Goal: Task Accomplishment & Management: Manage account settings

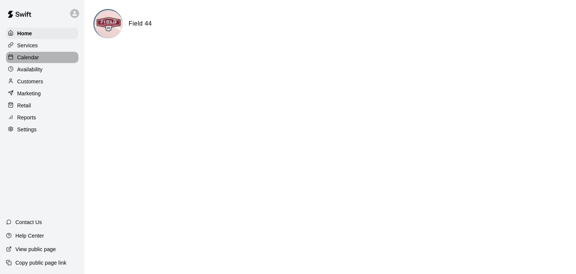
click at [43, 62] on div "Calendar" at bounding box center [42, 57] width 72 height 11
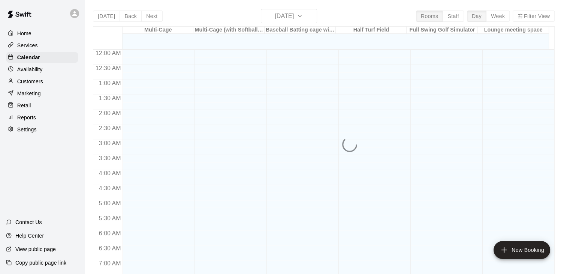
scroll to position [397, 0]
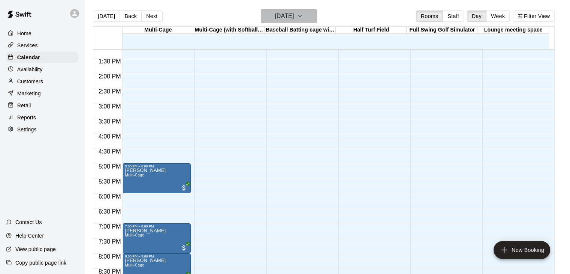
click at [303, 18] on icon "button" at bounding box center [300, 16] width 6 height 9
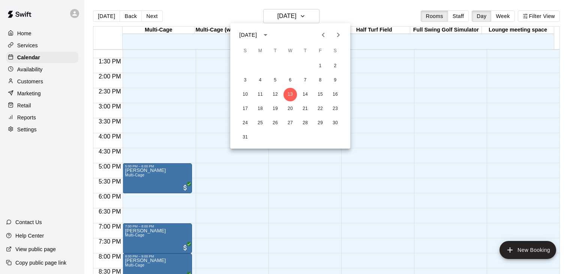
click at [338, 35] on icon "Next month" at bounding box center [338, 34] width 9 height 9
click at [337, 35] on icon "Next month" at bounding box center [338, 34] width 9 height 9
click at [260, 81] on button "3" at bounding box center [259, 79] width 13 height 13
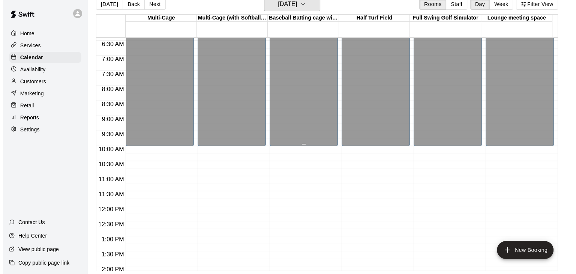
scroll to position [187, 0]
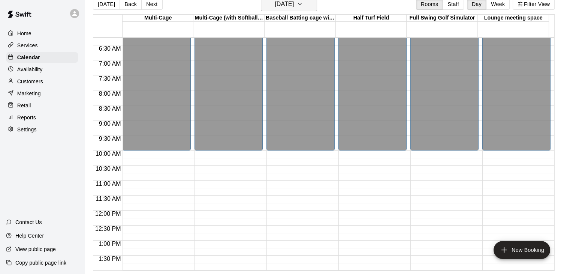
click at [294, 4] on h6 "[DATE]" at bounding box center [284, 4] width 19 height 10
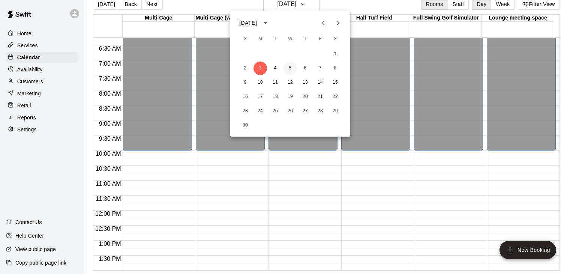
click at [290, 68] on button "5" at bounding box center [289, 67] width 13 height 13
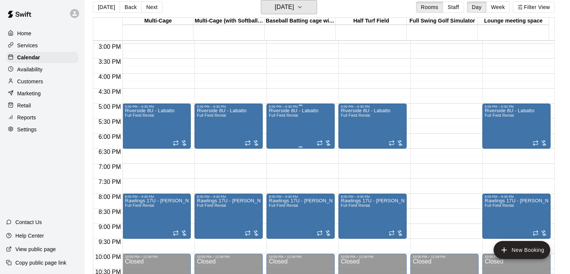
scroll to position [450, 0]
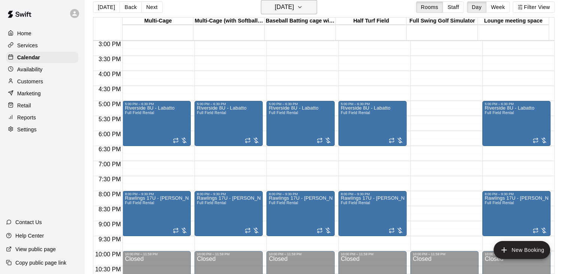
click at [294, 9] on h6 "[DATE]" at bounding box center [284, 7] width 19 height 10
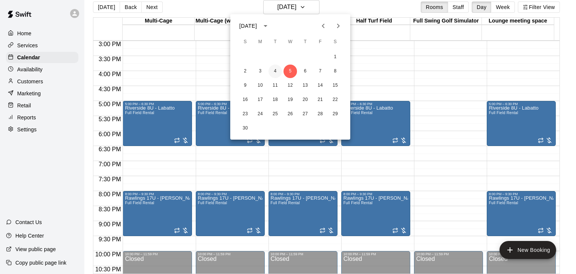
click at [276, 72] on button "4" at bounding box center [274, 70] width 13 height 13
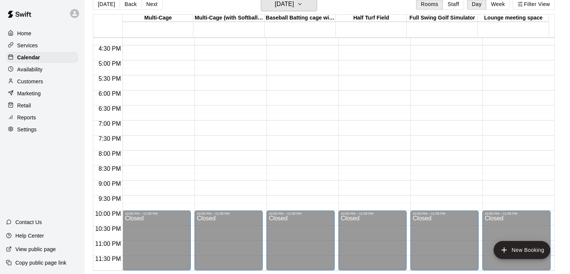
scroll to position [0, 0]
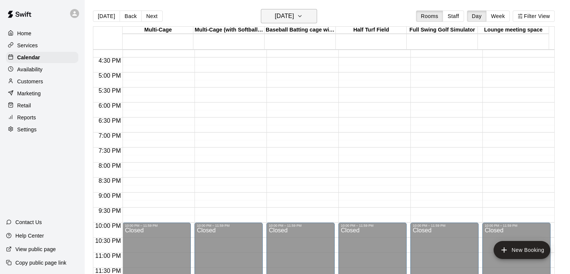
click at [303, 13] on icon "button" at bounding box center [300, 16] width 6 height 9
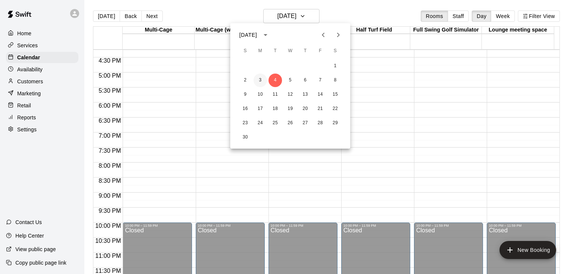
click at [261, 80] on button "3" at bounding box center [259, 79] width 13 height 13
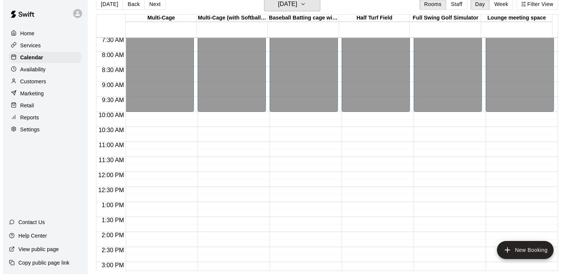
scroll to position [225, 0]
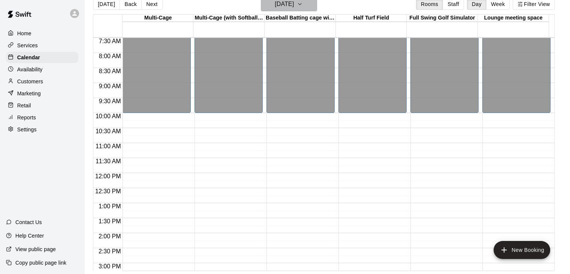
click at [294, 7] on h6 "[DATE]" at bounding box center [284, 4] width 19 height 10
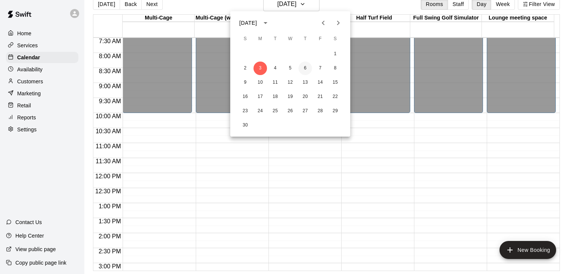
click at [309, 68] on button "6" at bounding box center [304, 67] width 13 height 13
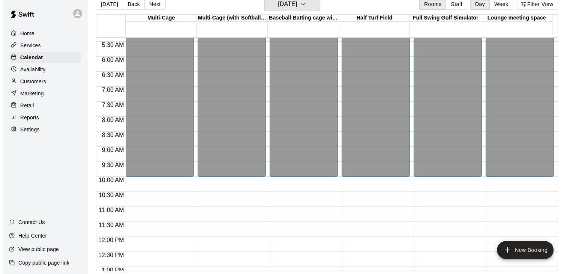
scroll to position [150, 0]
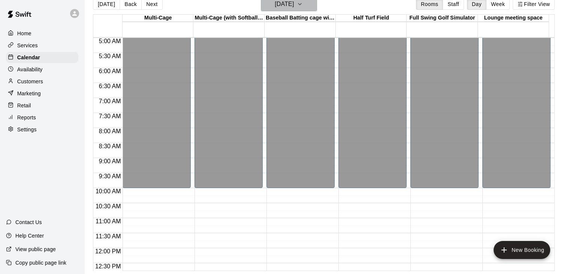
click at [303, 8] on icon "button" at bounding box center [300, 4] width 6 height 9
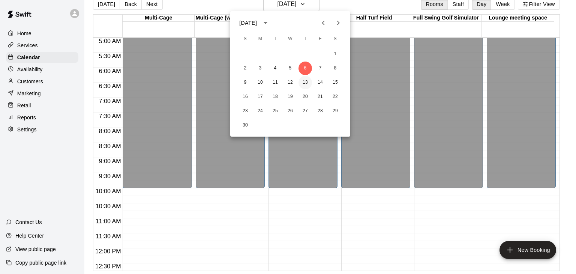
click at [305, 83] on button "13" at bounding box center [304, 82] width 13 height 13
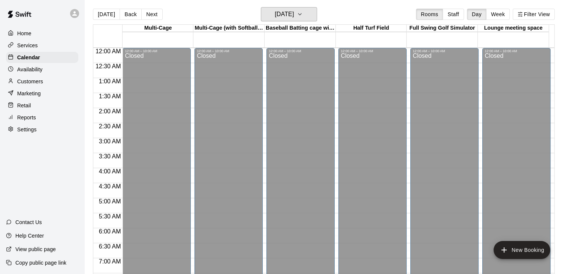
scroll to position [0, 0]
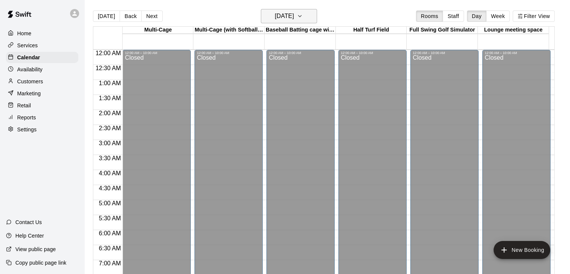
click at [294, 11] on h6 "[DATE]" at bounding box center [284, 16] width 19 height 10
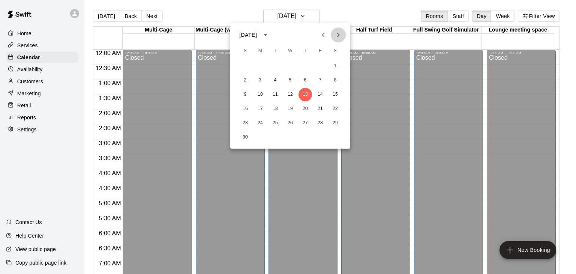
click at [337, 36] on icon "Next month" at bounding box center [338, 34] width 9 height 9
click at [275, 95] on button "16" at bounding box center [274, 94] width 13 height 13
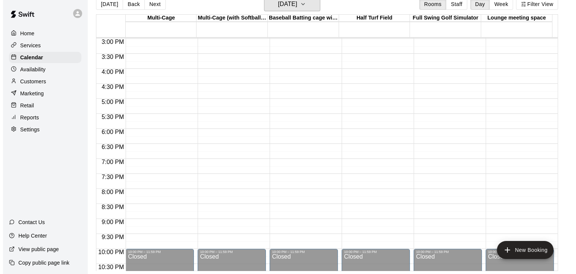
scroll to position [337, 0]
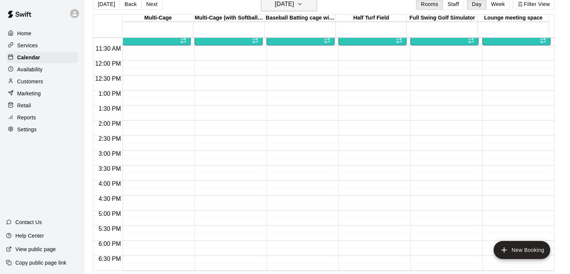
click at [292, 5] on h6 "[DATE]" at bounding box center [284, 4] width 19 height 10
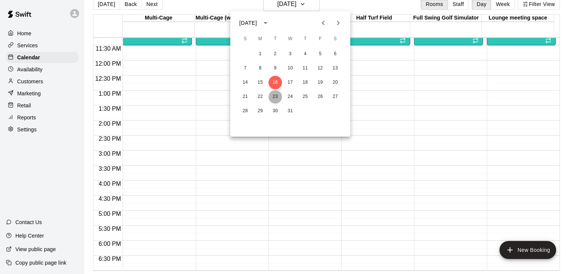
click at [274, 98] on button "23" at bounding box center [274, 96] width 13 height 13
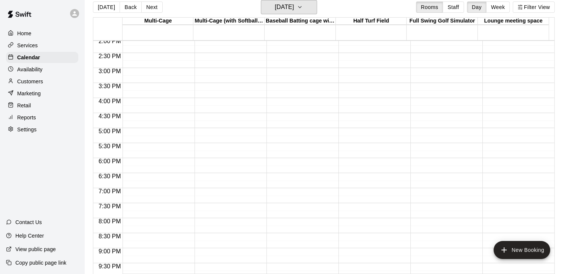
scroll to position [262, 0]
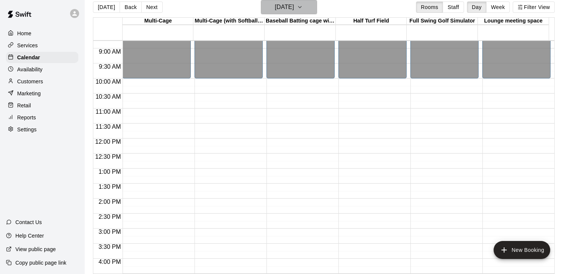
click at [310, 12] on button "[DATE]" at bounding box center [289, 7] width 56 height 14
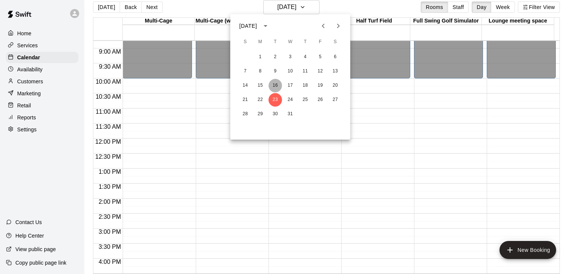
click at [275, 84] on button "16" at bounding box center [274, 85] width 13 height 13
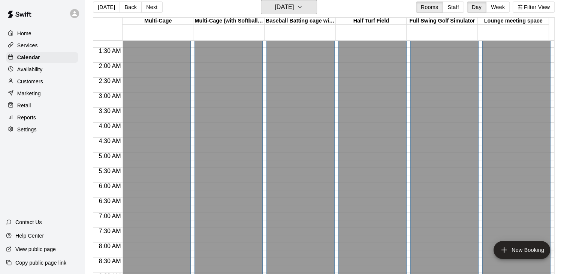
scroll to position [37, 0]
click at [303, 9] on icon "button" at bounding box center [300, 7] width 6 height 9
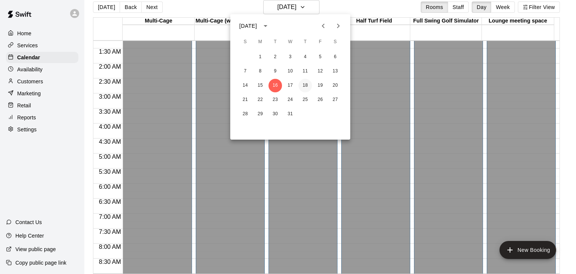
click at [307, 85] on button "18" at bounding box center [304, 85] width 13 height 13
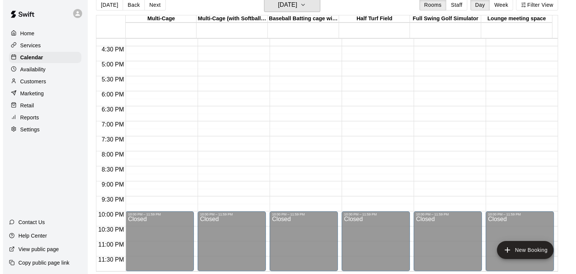
scroll to position [12, 0]
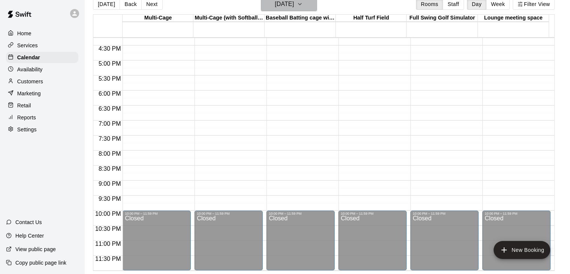
click at [303, 7] on icon "button" at bounding box center [300, 4] width 6 height 9
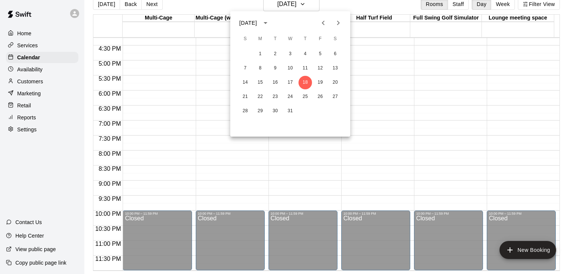
click at [338, 23] on icon "Next month" at bounding box center [338, 22] width 9 height 9
click at [274, 68] on button "6" at bounding box center [274, 67] width 13 height 13
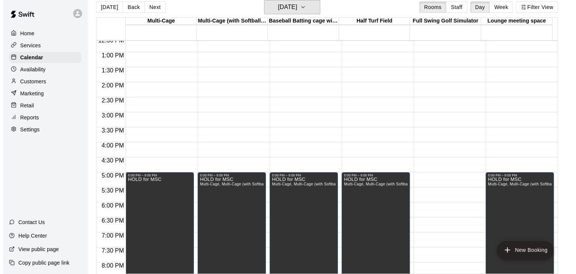
scroll to position [375, 0]
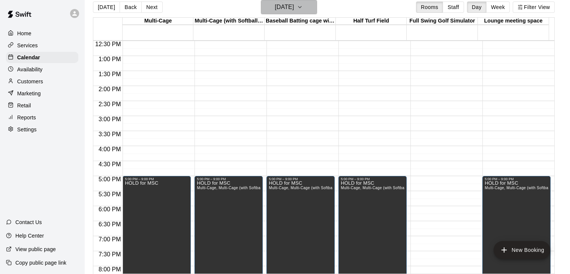
click at [303, 6] on icon "button" at bounding box center [300, 7] width 6 height 9
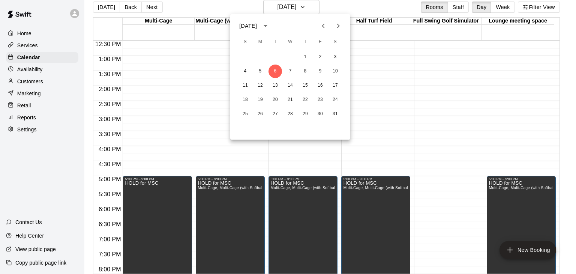
click at [323, 25] on icon "Previous month" at bounding box center [323, 26] width 3 height 4
click at [275, 71] on button "4" at bounding box center [274, 70] width 13 height 13
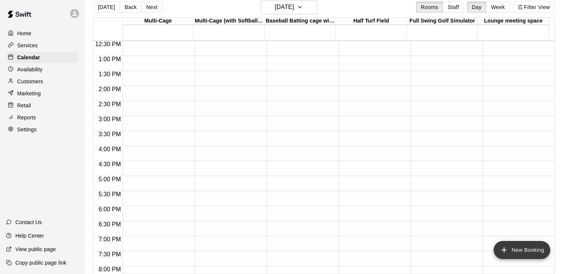
click at [523, 247] on button "New Booking" at bounding box center [522, 250] width 57 height 18
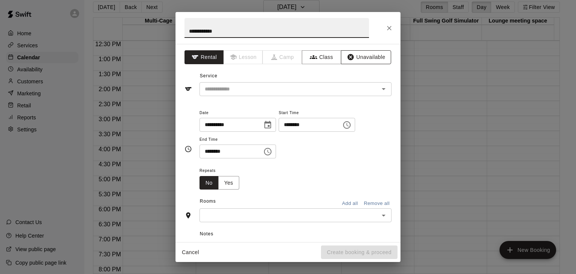
type input "**********"
click at [352, 57] on button "Unavailable" at bounding box center [366, 57] width 50 height 14
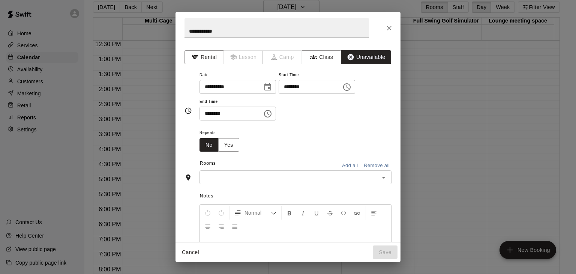
click at [272, 87] on icon "Choose date, selected date is Nov 4, 2025" at bounding box center [267, 86] width 9 height 9
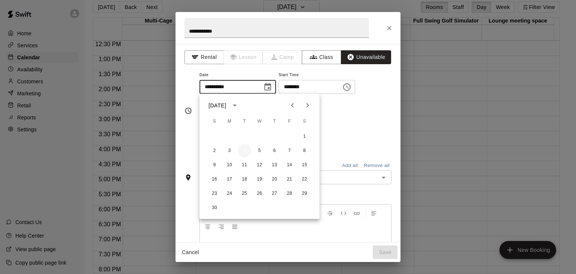
click at [245, 152] on button "4" at bounding box center [244, 150] width 13 height 13
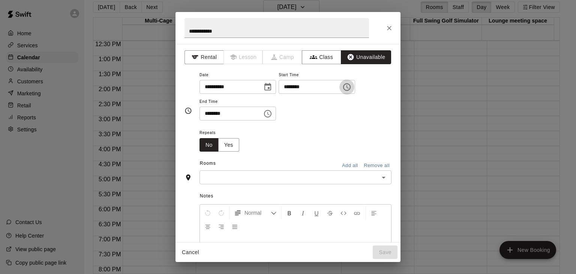
click at [351, 87] on icon "Choose time, selected time is 1:00 PM" at bounding box center [346, 86] width 9 height 9
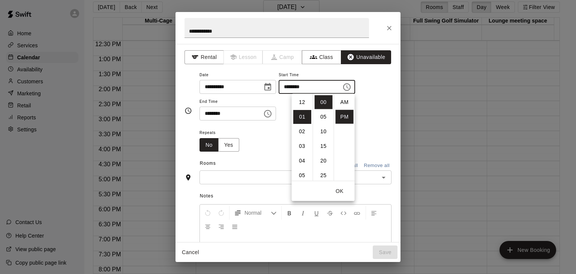
scroll to position [13, 0]
click at [303, 161] on li "05" at bounding box center [302, 161] width 18 height 14
type input "********"
drag, startPoint x: 284, startPoint y: 149, endPoint x: 279, endPoint y: 138, distance: 12.3
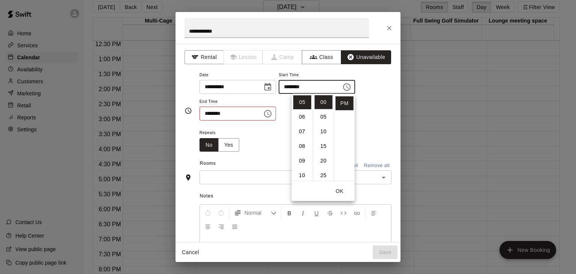
click at [283, 149] on div "Repeats No Yes" at bounding box center [295, 140] width 192 height 24
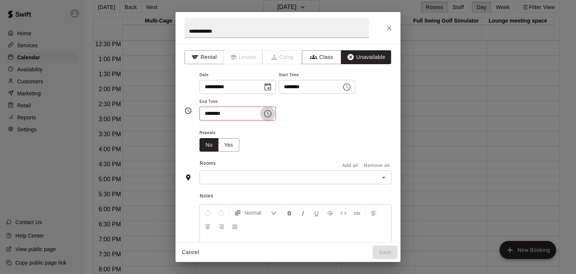
click at [272, 112] on icon "Choose time, selected time is 1:30 PM" at bounding box center [267, 113] width 9 height 9
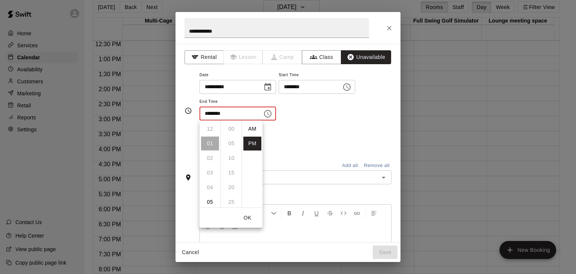
scroll to position [13, 0]
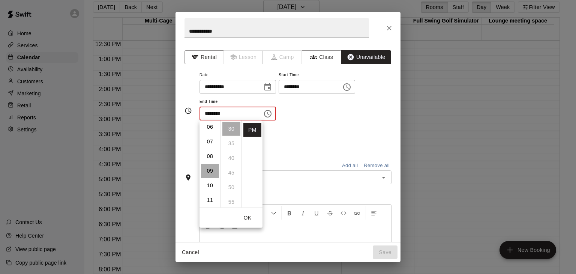
click at [210, 173] on li "09" at bounding box center [210, 171] width 18 height 14
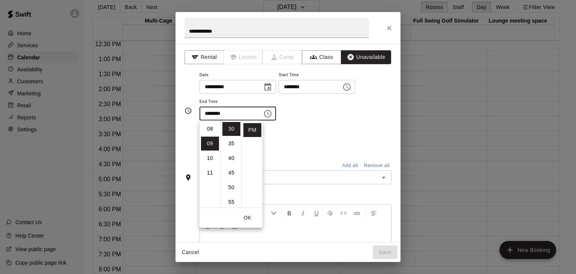
scroll to position [132, 0]
click at [252, 215] on button "OK" at bounding box center [247, 218] width 24 height 14
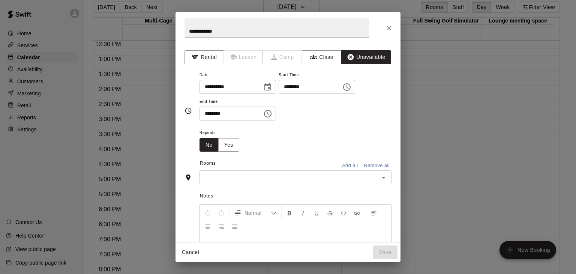
click at [248, 114] on input "********" at bounding box center [228, 113] width 58 height 14
drag, startPoint x: 204, startPoint y: 105, endPoint x: 208, endPoint y: 109, distance: 5.3
click at [204, 106] on span "End Time" at bounding box center [237, 102] width 76 height 10
click at [211, 111] on input "********" at bounding box center [228, 113] width 58 height 14
click at [275, 113] on button "Choose time, selected time is 9:30 PM" at bounding box center [267, 113] width 15 height 15
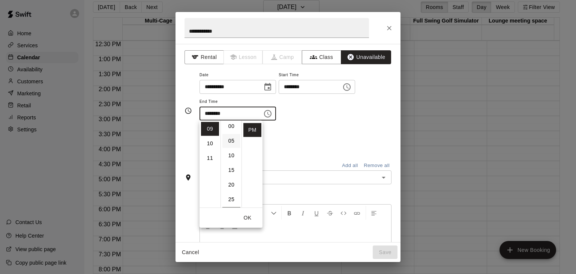
scroll to position [0, 0]
click at [233, 130] on li "00" at bounding box center [231, 129] width 18 height 14
type input "********"
click at [310, 134] on div "Repeats No Yes" at bounding box center [295, 140] width 192 height 24
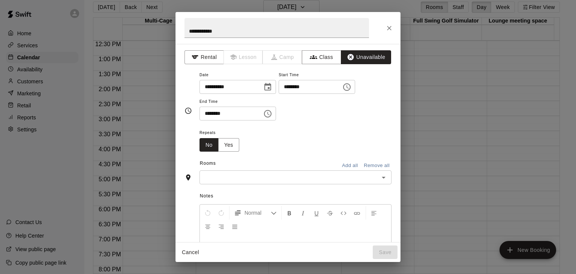
click at [345, 165] on button "Add all" at bounding box center [350, 166] width 24 height 12
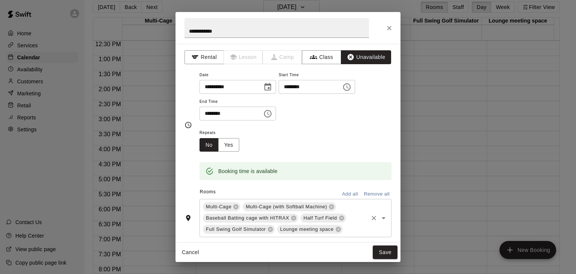
scroll to position [37, 0]
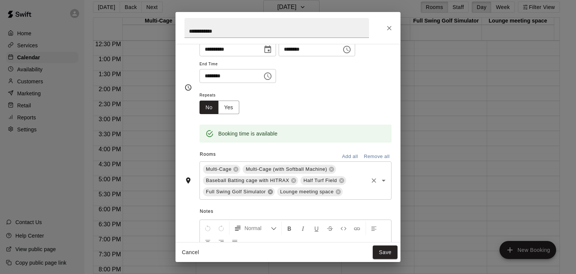
click at [271, 191] on icon at bounding box center [270, 191] width 5 height 5
drag, startPoint x: 304, startPoint y: 112, endPoint x: 308, endPoint y: 114, distance: 4.2
click at [305, 112] on div "Repeats No Yes" at bounding box center [295, 102] width 192 height 24
click at [230, 106] on button "Yes" at bounding box center [228, 107] width 21 height 14
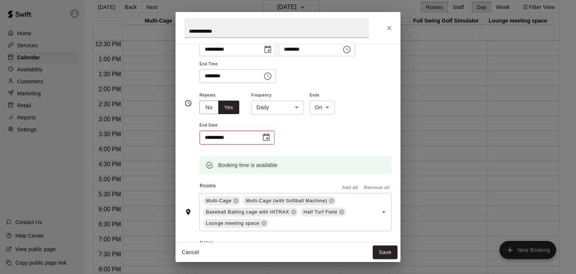
scroll to position [39, 0]
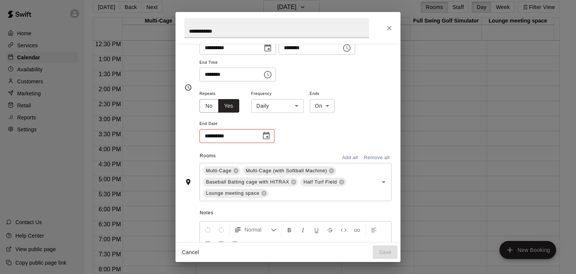
click at [296, 107] on body "Home Services Calendar Availability Customers Marketing Retail Reports Settings…" at bounding box center [288, 134] width 576 height 286
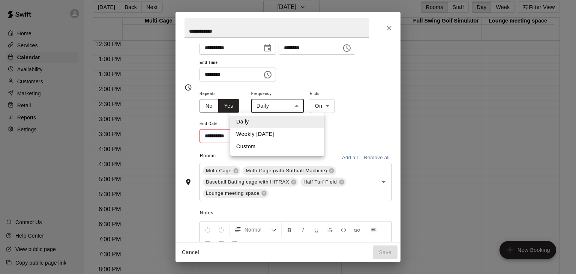
click at [266, 136] on li "Weekly [DATE]" at bounding box center [277, 134] width 94 height 12
type input "******"
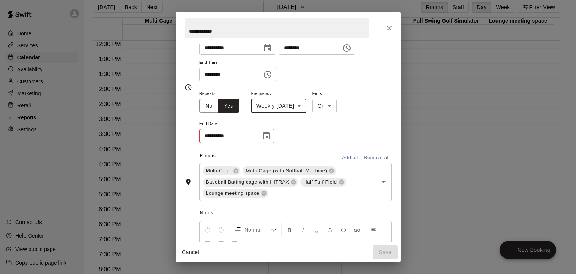
click at [267, 138] on icon "Choose date" at bounding box center [266, 135] width 7 height 7
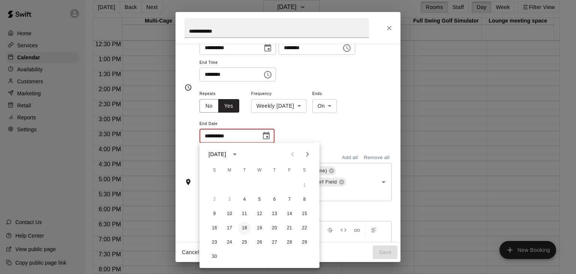
click at [245, 231] on button "18" at bounding box center [244, 227] width 13 height 13
type input "**********"
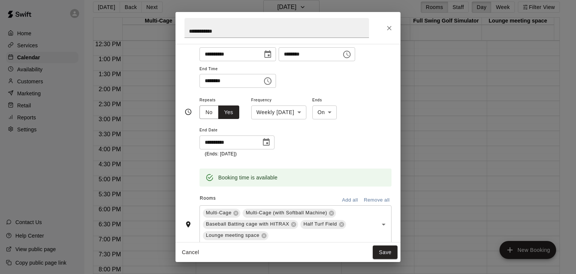
scroll to position [19, 0]
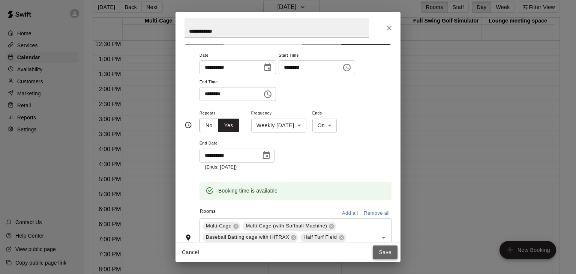
click at [385, 249] on button "Save" at bounding box center [385, 252] width 25 height 14
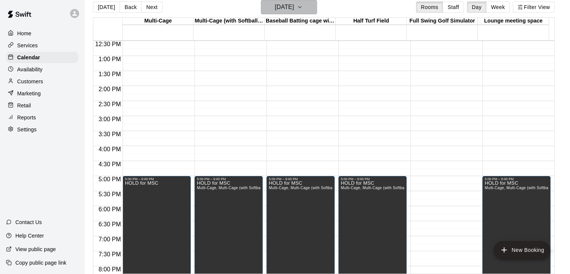
click at [303, 10] on icon "button" at bounding box center [300, 7] width 6 height 9
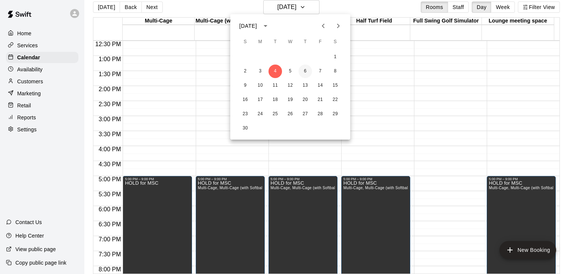
click at [304, 74] on button "6" at bounding box center [304, 70] width 13 height 13
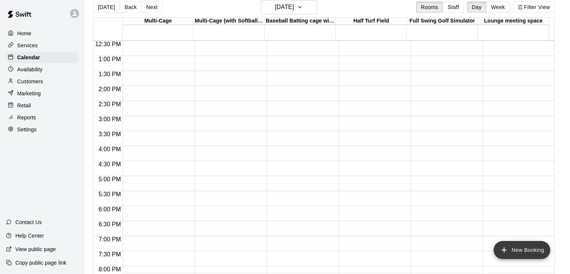
click at [519, 248] on button "New Booking" at bounding box center [522, 250] width 57 height 18
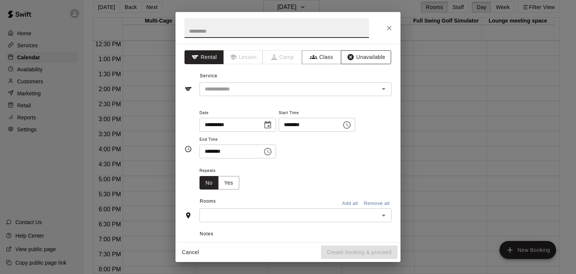
click at [358, 57] on button "Unavailable" at bounding box center [366, 57] width 50 height 14
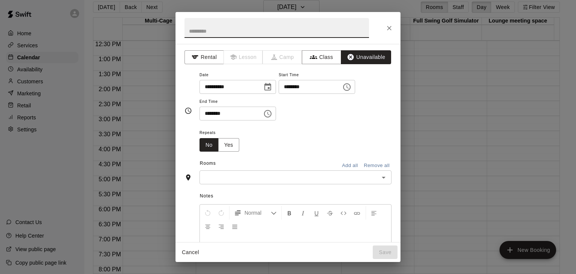
drag, startPoint x: 251, startPoint y: 33, endPoint x: 253, endPoint y: 36, distance: 4.0
click at [251, 33] on input "text" at bounding box center [276, 28] width 184 height 20
type input "*"
type input "**********"
click at [271, 89] on icon "Choose date, selected date is Nov 6, 2025" at bounding box center [267, 86] width 7 height 7
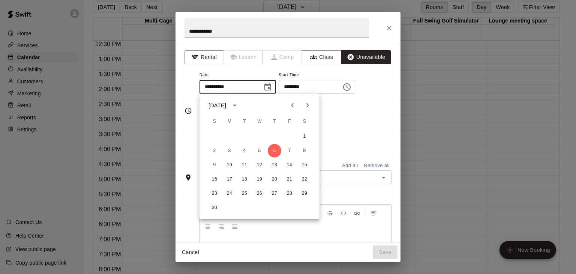
click at [271, 89] on icon "Choose date, selected date is Nov 6, 2025" at bounding box center [267, 86] width 7 height 7
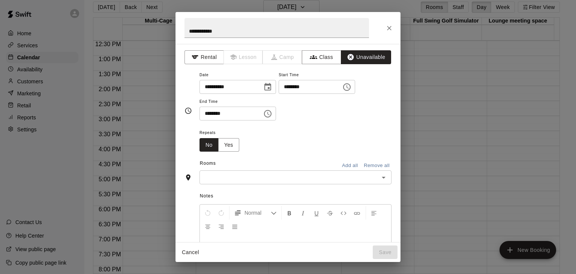
click at [351, 88] on icon "Choose time, selected time is 1:00 PM" at bounding box center [346, 86] width 9 height 9
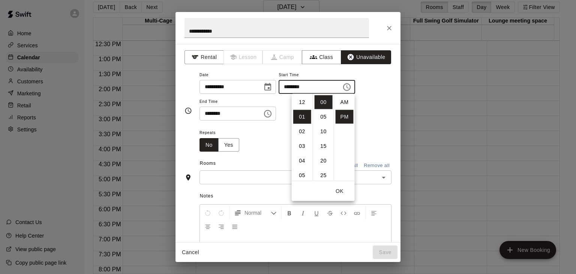
scroll to position [13, 0]
drag, startPoint x: 301, startPoint y: 156, endPoint x: 294, endPoint y: 153, distance: 7.9
click at [301, 157] on li "05" at bounding box center [302, 161] width 18 height 14
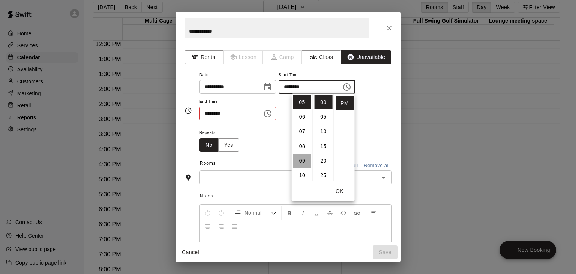
click at [301, 158] on li "09" at bounding box center [302, 161] width 18 height 14
click at [321, 103] on li "00" at bounding box center [324, 102] width 18 height 14
click at [387, 125] on div "**********" at bounding box center [287, 143] width 225 height 198
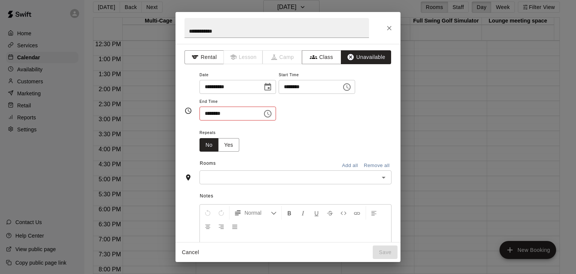
click at [272, 115] on icon "Choose time, selected time is 1:30 PM" at bounding box center [267, 113] width 9 height 9
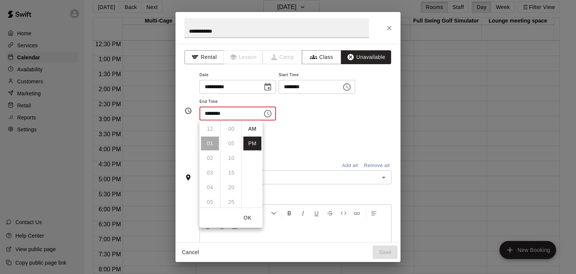
scroll to position [13, 0]
click at [324, 90] on input "********" at bounding box center [308, 87] width 58 height 14
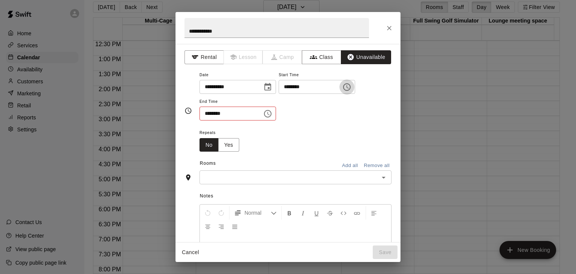
click at [351, 84] on icon "Choose time, selected time is 9:00 PM" at bounding box center [346, 86] width 9 height 9
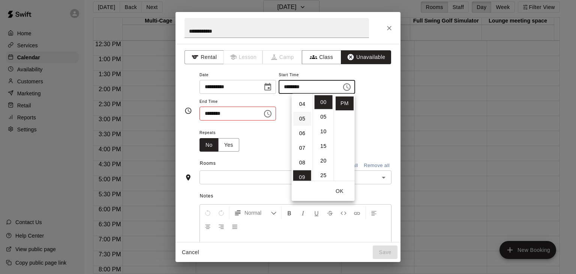
click at [305, 117] on li "05" at bounding box center [302, 119] width 18 height 14
type input "********"
click at [375, 103] on div "**********" at bounding box center [295, 95] width 192 height 51
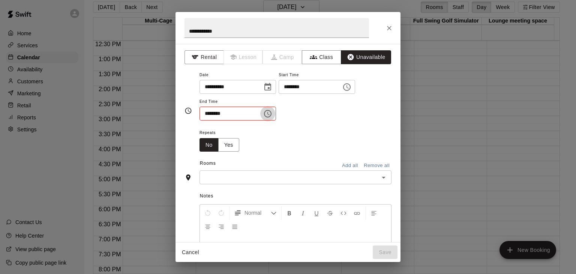
click at [272, 112] on icon "Choose time, selected time is 1:30 PM" at bounding box center [267, 113] width 9 height 9
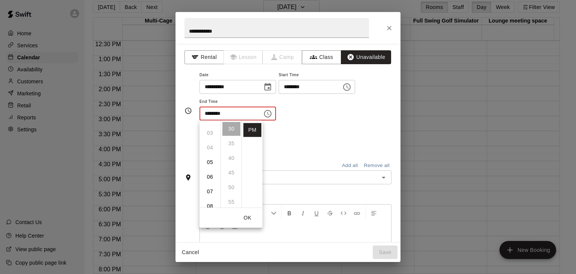
scroll to position [52, 0]
click at [210, 150] on li "05" at bounding box center [210, 150] width 18 height 14
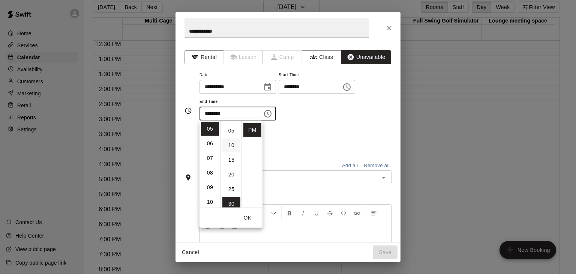
scroll to position [0, 0]
click at [231, 128] on li "00" at bounding box center [231, 129] width 18 height 14
click at [210, 183] on li "09" at bounding box center [210, 187] width 18 height 14
type input "********"
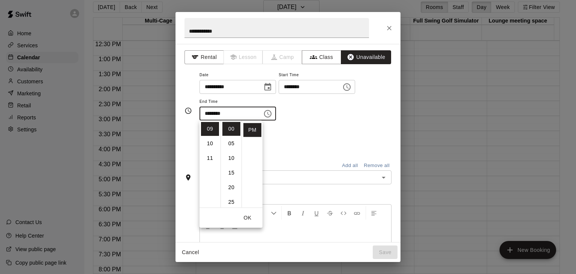
click at [309, 160] on div "Rooms Add all Remove all" at bounding box center [287, 163] width 207 height 13
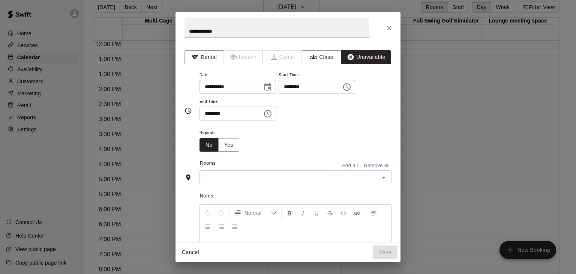
click at [349, 164] on button "Add all" at bounding box center [350, 166] width 24 height 12
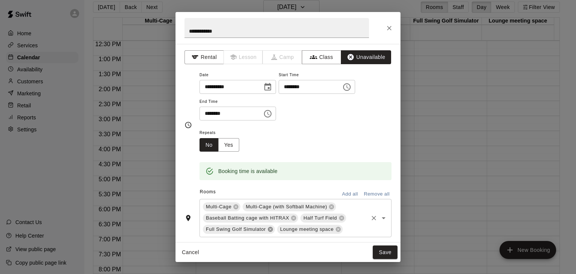
click at [270, 228] on icon at bounding box center [270, 229] width 5 height 5
click at [234, 144] on button "Yes" at bounding box center [228, 145] width 21 height 14
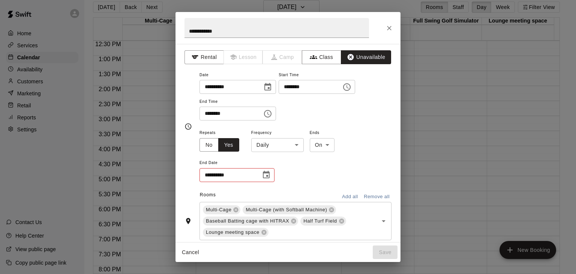
click at [297, 144] on body "Home Services Calendar Availability Customers Marketing Retail Reports Settings…" at bounding box center [288, 134] width 576 height 286
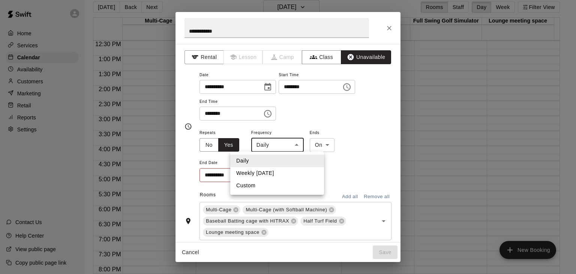
drag, startPoint x: 274, startPoint y: 171, endPoint x: 288, endPoint y: 168, distance: 14.4
click at [274, 171] on li "Weekly [DATE]" at bounding box center [277, 173] width 94 height 12
type input "******"
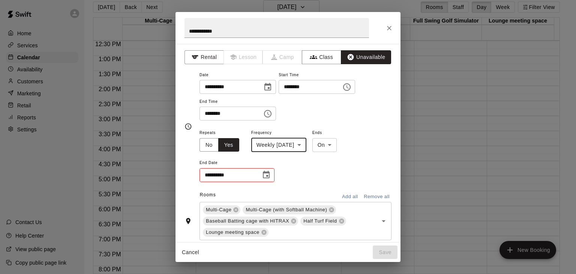
click at [267, 173] on icon "Choose date" at bounding box center [266, 174] width 9 height 9
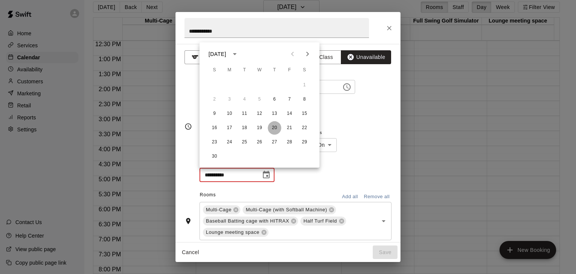
click at [274, 127] on button "20" at bounding box center [274, 127] width 13 height 13
type input "**********"
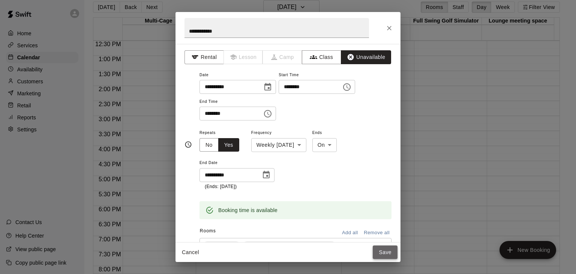
click at [390, 252] on button "Save" at bounding box center [385, 252] width 25 height 14
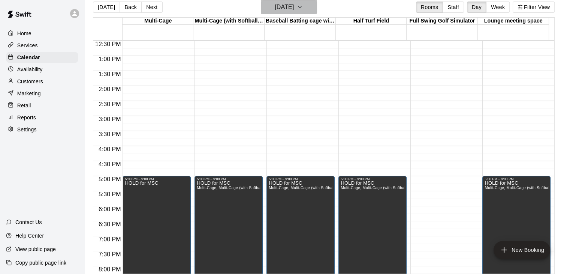
click at [293, 6] on h6 "[DATE]" at bounding box center [284, 7] width 19 height 10
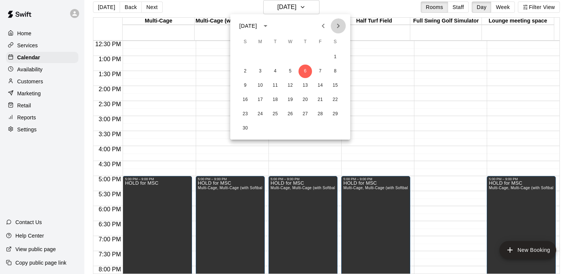
click at [339, 26] on icon "Next month" at bounding box center [338, 26] width 3 height 4
click at [276, 57] on button "2" at bounding box center [274, 56] width 13 height 13
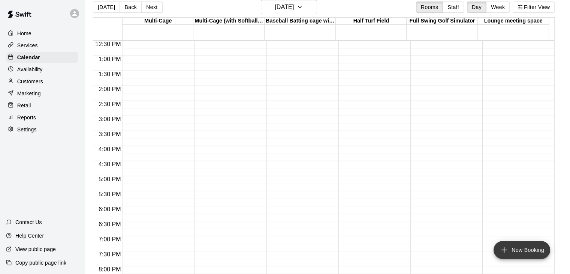
click at [523, 250] on button "New Booking" at bounding box center [522, 250] width 57 height 18
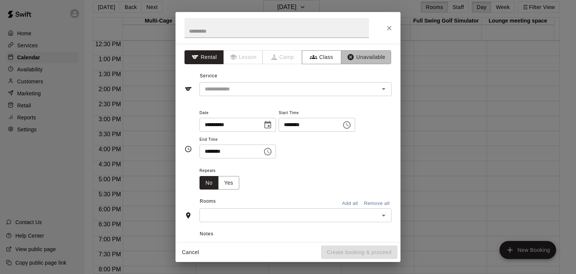
drag, startPoint x: 371, startPoint y: 57, endPoint x: 307, endPoint y: 70, distance: 64.9
click at [367, 57] on button "Unavailable" at bounding box center [366, 57] width 50 height 14
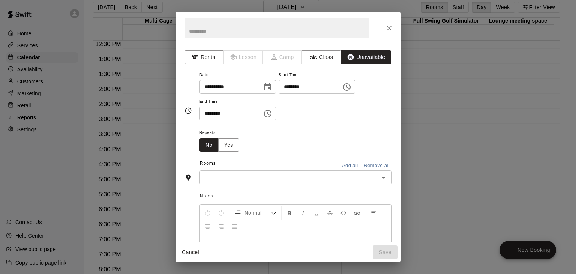
click at [240, 28] on input "text" at bounding box center [276, 28] width 184 height 20
type input "**********"
click at [351, 90] on icon "Choose time, selected time is 1:00 PM" at bounding box center [346, 86] width 7 height 7
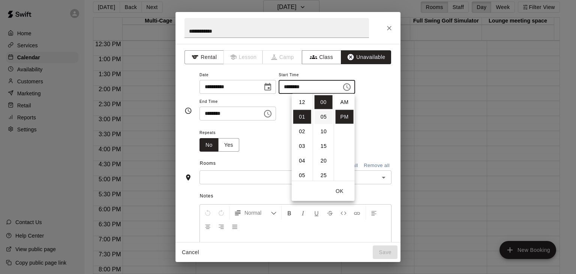
scroll to position [13, 0]
click at [302, 157] on li "05" at bounding box center [302, 161] width 18 height 14
type input "********"
drag, startPoint x: 369, startPoint y: 125, endPoint x: 345, endPoint y: 126, distance: 24.0
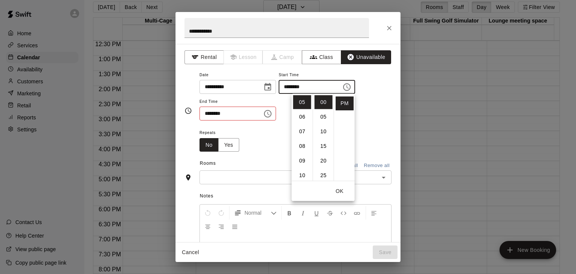
click at [369, 125] on div "**********" at bounding box center [295, 99] width 192 height 58
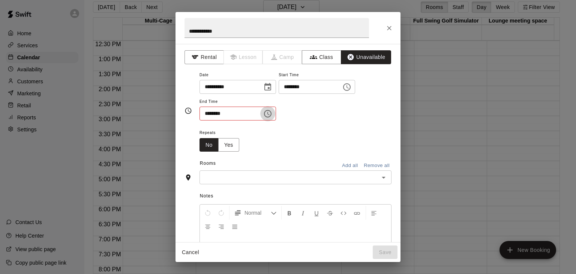
click at [272, 115] on icon "Choose time, selected time is 1:30 PM" at bounding box center [267, 113] width 9 height 9
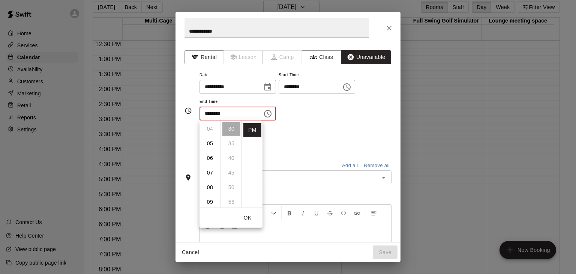
scroll to position [127, 0]
drag, startPoint x: 208, startPoint y: 135, endPoint x: 217, endPoint y: 136, distance: 9.8
click at [209, 135] on li "09" at bounding box center [210, 133] width 18 height 14
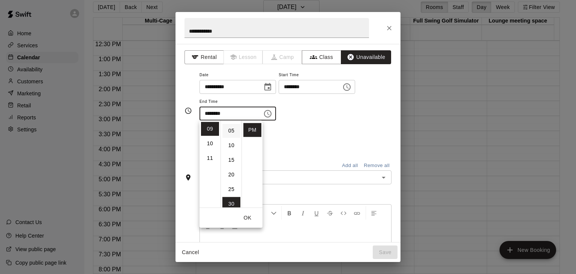
scroll to position [0, 0]
drag, startPoint x: 232, startPoint y: 129, endPoint x: 277, endPoint y: 138, distance: 46.5
click at [232, 129] on li "00" at bounding box center [231, 129] width 18 height 14
type input "********"
click at [333, 131] on div "Repeats No Yes" at bounding box center [295, 140] width 192 height 24
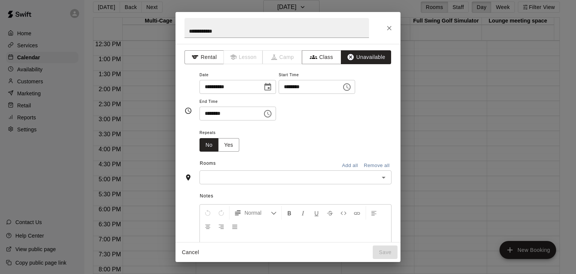
click at [343, 164] on button "Add all" at bounding box center [350, 166] width 24 height 12
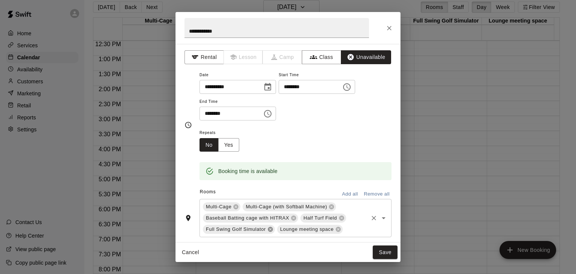
click at [270, 230] on icon at bounding box center [270, 229] width 5 height 5
click at [231, 145] on button "Yes" at bounding box center [228, 145] width 21 height 14
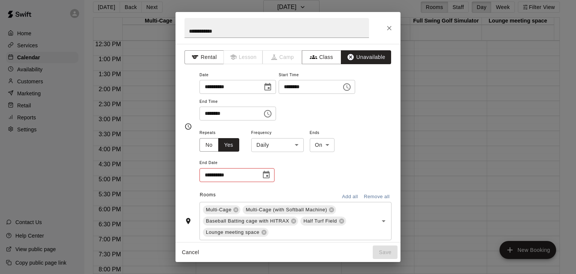
click at [295, 146] on body "Home Services Calendar Availability Customers Marketing Retail Reports Settings…" at bounding box center [288, 134] width 576 height 286
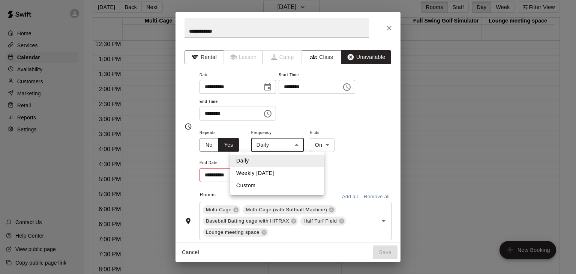
click at [272, 174] on li "Weekly [DATE]" at bounding box center [277, 173] width 94 height 12
type input "******"
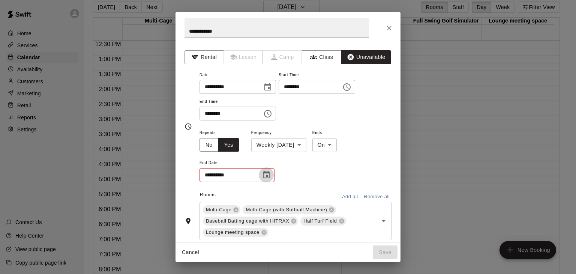
click at [271, 173] on button "Choose date" at bounding box center [266, 174] width 15 height 15
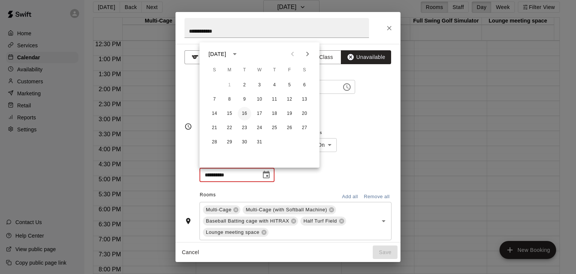
click at [243, 113] on button "16" at bounding box center [244, 113] width 13 height 13
type input "**********"
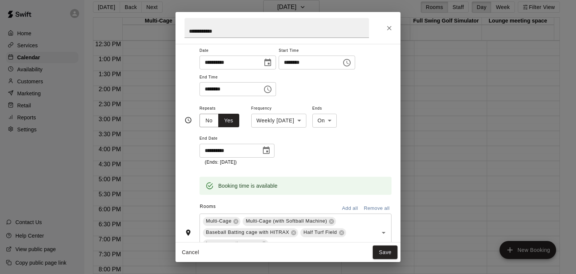
scroll to position [37, 0]
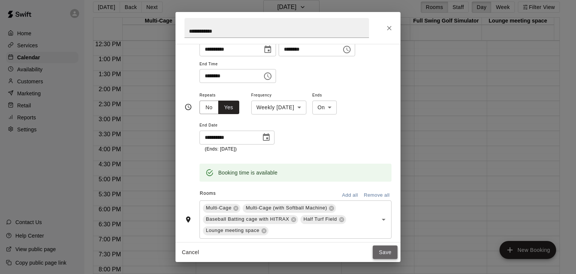
click at [379, 250] on button "Save" at bounding box center [385, 252] width 25 height 14
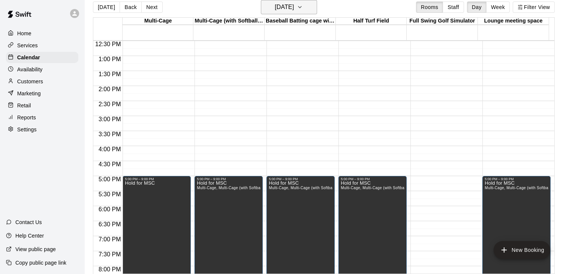
click at [294, 7] on h6 "[DATE]" at bounding box center [284, 7] width 19 height 10
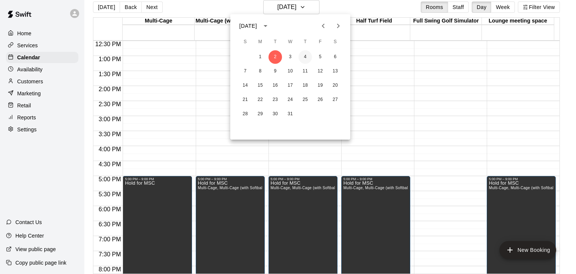
click at [303, 54] on button "4" at bounding box center [304, 56] width 13 height 13
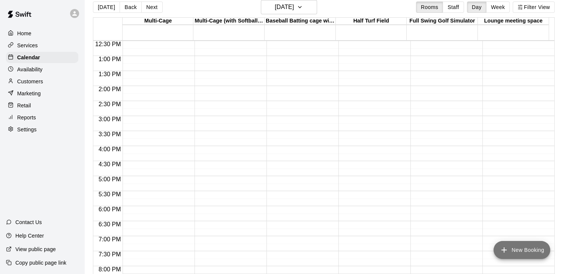
click at [518, 247] on button "New Booking" at bounding box center [522, 250] width 57 height 18
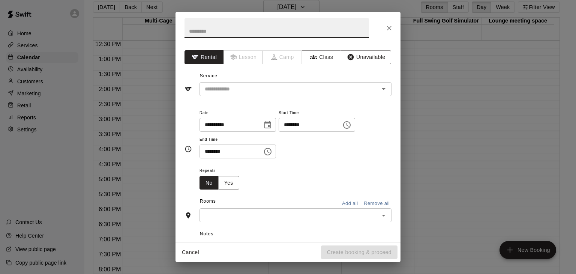
click at [235, 31] on input "text" at bounding box center [276, 28] width 184 height 20
type input "**********"
click at [363, 57] on button "Unavailable" at bounding box center [366, 57] width 50 height 14
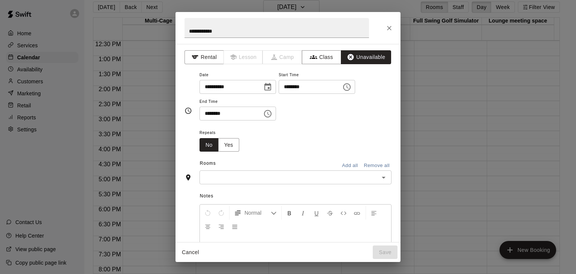
click at [351, 86] on icon "Choose time, selected time is 1:00 PM" at bounding box center [346, 86] width 9 height 9
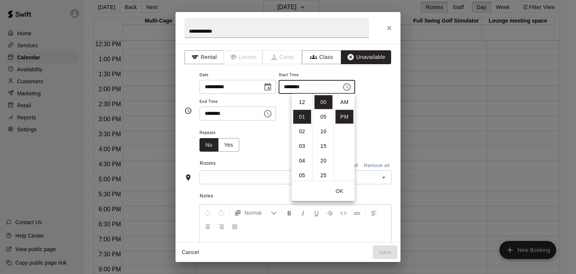
scroll to position [13, 0]
click at [305, 158] on li "05" at bounding box center [302, 161] width 18 height 14
type input "********"
click at [340, 103] on li "PM" at bounding box center [345, 103] width 18 height 14
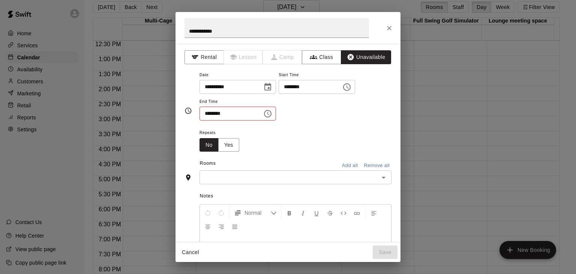
click at [272, 113] on icon "Choose time, selected time is 1:30 PM" at bounding box center [267, 113] width 9 height 9
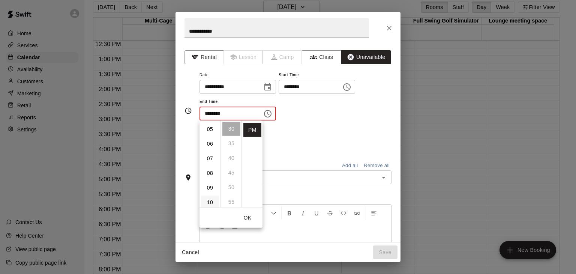
scroll to position [90, 0]
drag, startPoint x: 208, startPoint y: 184, endPoint x: 210, endPoint y: 171, distance: 13.3
click at [213, 174] on ul "12 01 02 03 04 05 06 07 08 09 10 11" at bounding box center [209, 163] width 21 height 87
click at [210, 171] on li "09" at bounding box center [210, 171] width 18 height 14
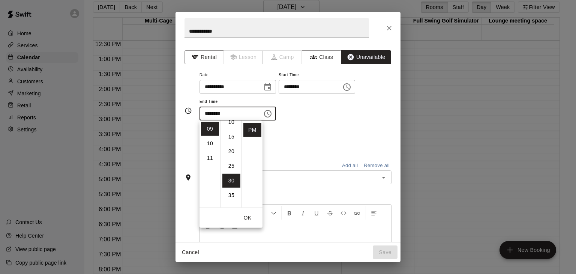
scroll to position [0, 0]
drag, startPoint x: 227, startPoint y: 124, endPoint x: 239, endPoint y: 131, distance: 13.9
click at [228, 125] on li "00" at bounding box center [231, 129] width 18 height 14
type input "********"
drag, startPoint x: 251, startPoint y: 219, endPoint x: 260, endPoint y: 210, distance: 12.7
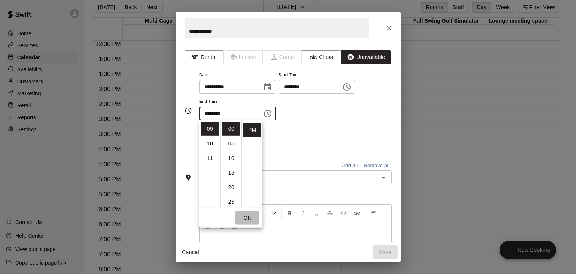
click at [251, 219] on button "OK" at bounding box center [247, 218] width 24 height 14
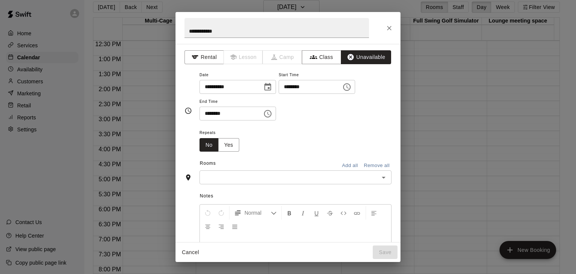
click at [343, 165] on button "Add all" at bounding box center [350, 166] width 24 height 12
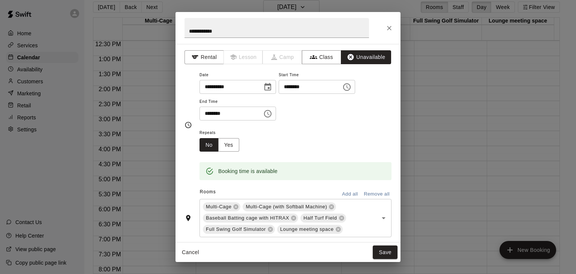
scroll to position [37, 0]
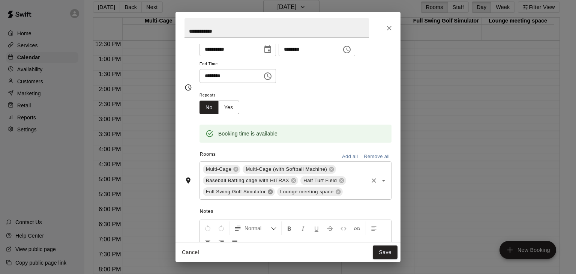
click at [270, 192] on icon at bounding box center [270, 191] width 5 height 5
click at [224, 103] on button "Yes" at bounding box center [228, 107] width 21 height 14
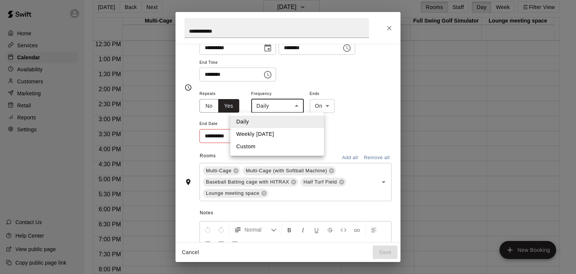
click at [302, 108] on body "Home Services Calendar Availability Customers Marketing Retail Reports Settings…" at bounding box center [288, 134] width 576 height 286
click at [269, 134] on li "Weekly [DATE]" at bounding box center [277, 134] width 94 height 12
type input "******"
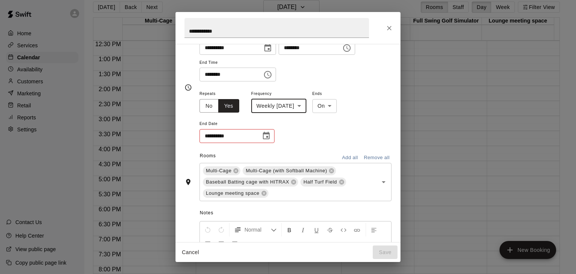
click at [266, 135] on icon "Choose date" at bounding box center [266, 135] width 9 height 9
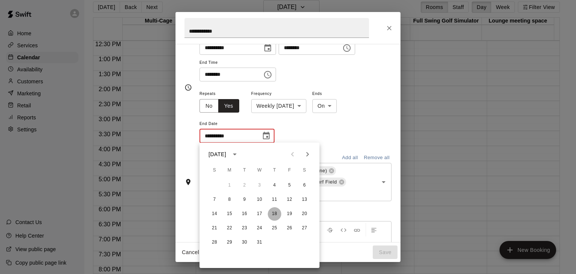
click at [274, 213] on button "18" at bounding box center [274, 213] width 13 height 13
type input "**********"
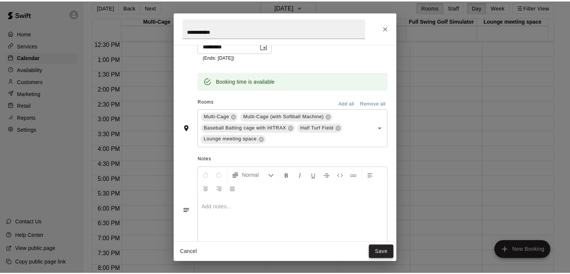
scroll to position [132, 0]
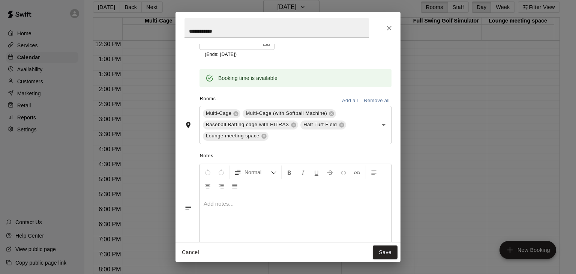
click at [388, 252] on button "Save" at bounding box center [385, 252] width 25 height 14
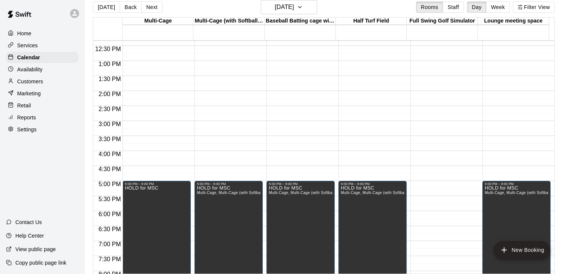
scroll to position [300, 0]
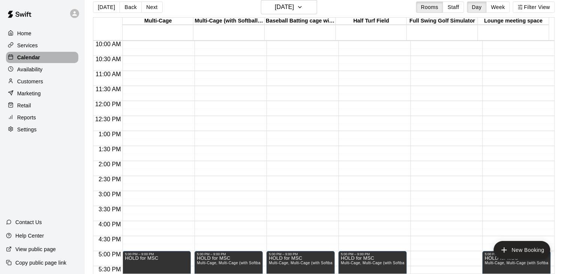
click at [34, 58] on p "Calendar" at bounding box center [28, 57] width 23 height 7
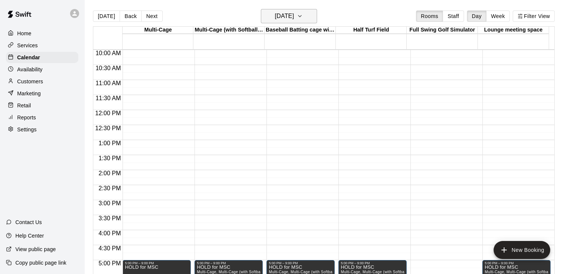
click at [310, 17] on button "[DATE]" at bounding box center [289, 16] width 56 height 14
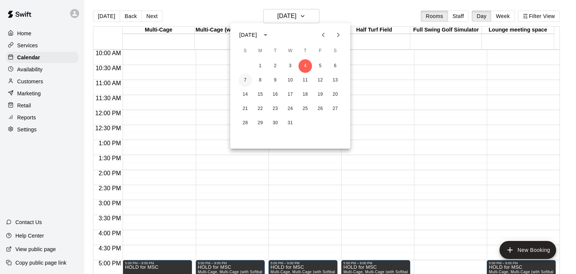
click at [246, 78] on button "7" at bounding box center [244, 79] width 13 height 13
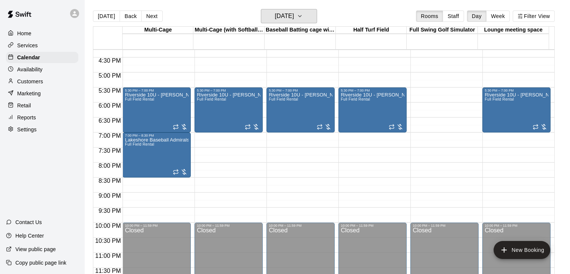
scroll to position [450, 0]
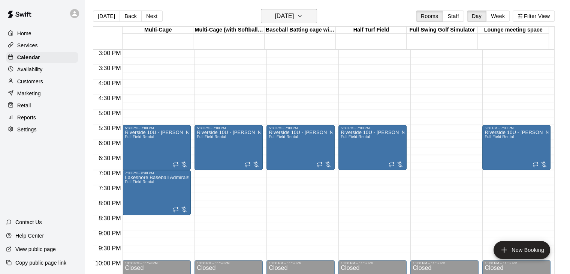
click at [303, 15] on icon "button" at bounding box center [300, 16] width 6 height 9
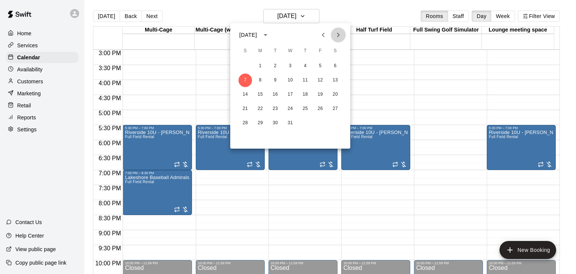
click at [334, 36] on icon "Next month" at bounding box center [338, 34] width 9 height 9
click at [262, 81] on button "5" at bounding box center [259, 79] width 13 height 13
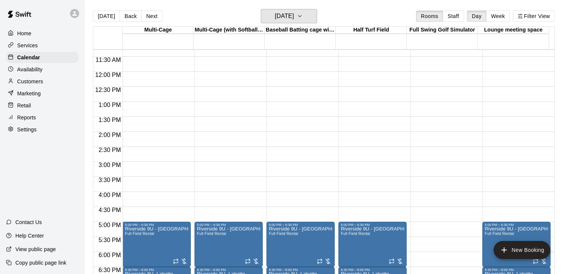
scroll to position [337, 0]
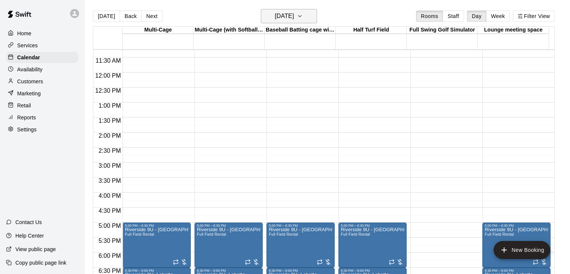
click at [294, 15] on h6 "[DATE]" at bounding box center [284, 16] width 19 height 10
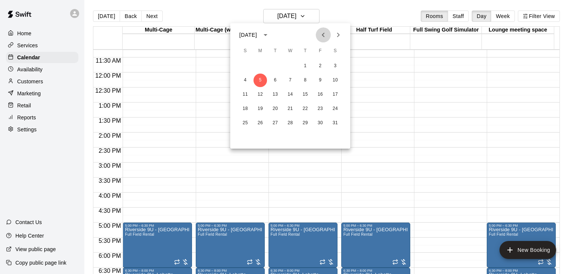
click at [321, 34] on icon "Previous month" at bounding box center [323, 34] width 9 height 9
click at [323, 34] on icon "Previous month" at bounding box center [323, 35] width 3 height 4
click at [262, 82] on button "3" at bounding box center [259, 79] width 13 height 13
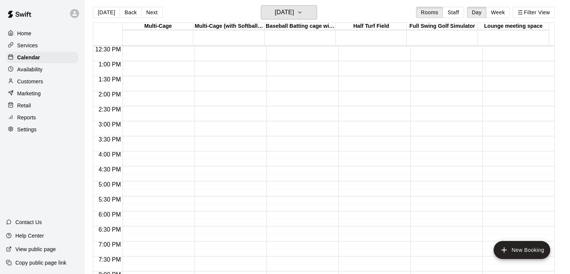
scroll to position [0, 0]
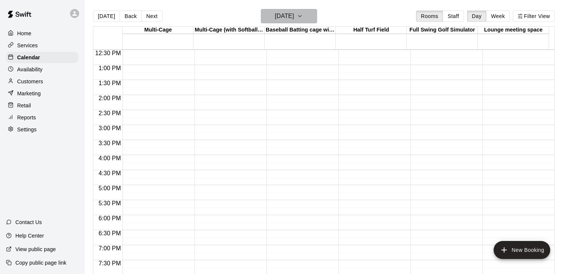
click at [303, 18] on icon "button" at bounding box center [300, 16] width 6 height 9
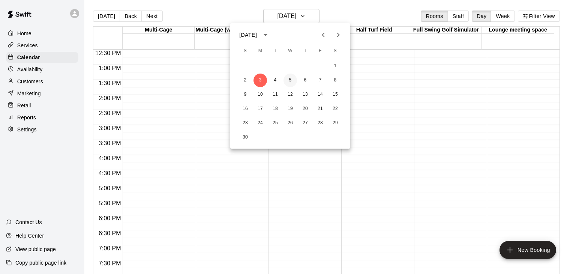
click at [289, 81] on button "5" at bounding box center [289, 79] width 13 height 13
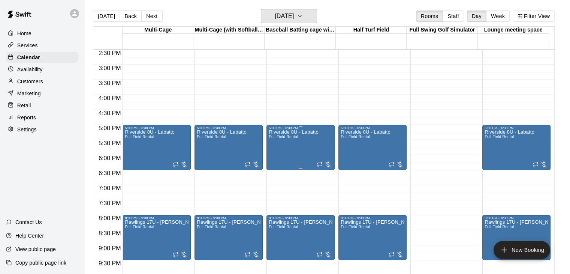
scroll to position [487, 0]
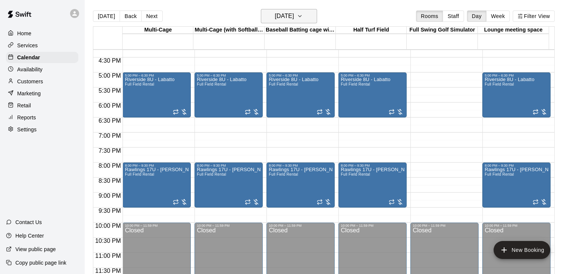
click at [312, 18] on button "[DATE]" at bounding box center [289, 16] width 56 height 14
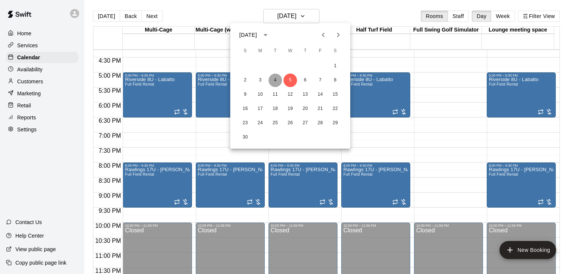
drag, startPoint x: 273, startPoint y: 78, endPoint x: 296, endPoint y: 88, distance: 24.7
click at [273, 78] on button "4" at bounding box center [274, 79] width 13 height 13
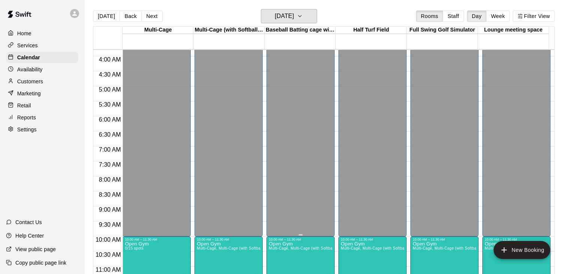
scroll to position [112, 0]
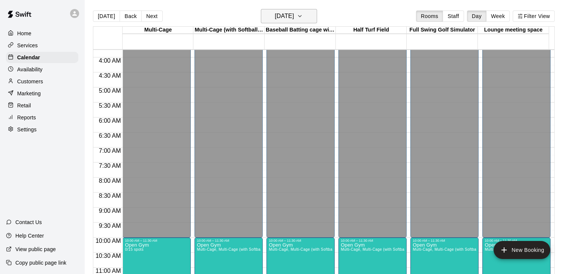
click at [303, 17] on icon "button" at bounding box center [300, 16] width 6 height 9
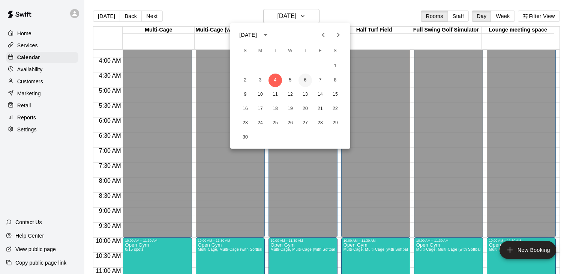
click at [308, 82] on button "6" at bounding box center [304, 79] width 13 height 13
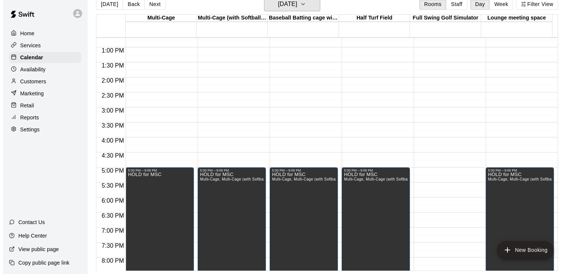
scroll to position [375, 0]
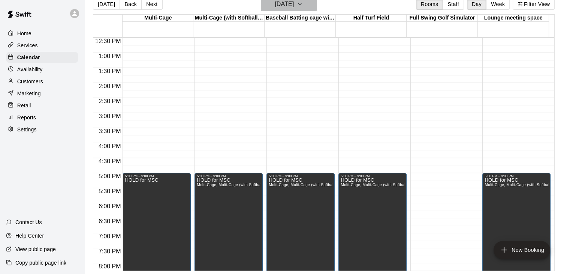
click at [303, 6] on icon "button" at bounding box center [300, 4] width 6 height 9
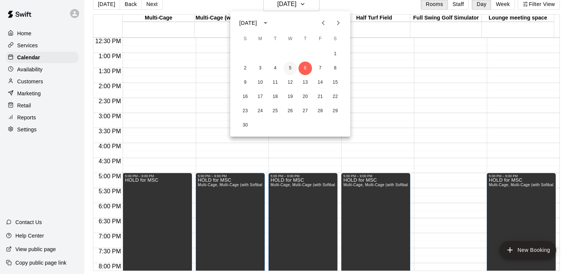
click at [289, 66] on button "5" at bounding box center [289, 67] width 13 height 13
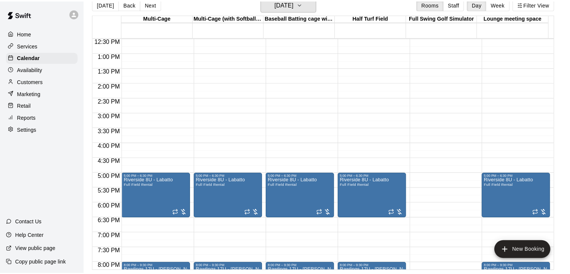
scroll to position [9, 0]
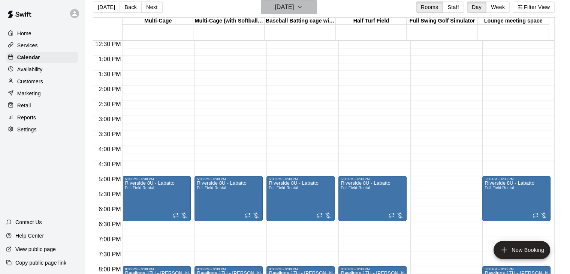
click at [294, 12] on h6 "[DATE]" at bounding box center [284, 7] width 19 height 10
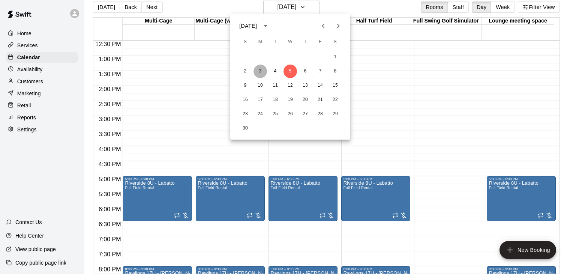
click at [259, 71] on button "3" at bounding box center [259, 70] width 13 height 13
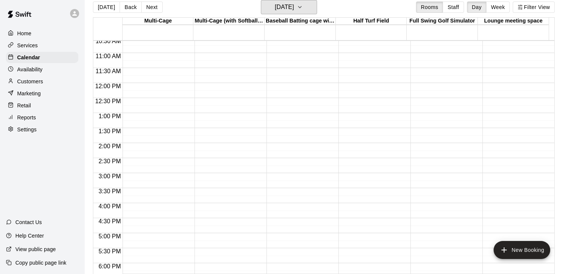
scroll to position [300, 0]
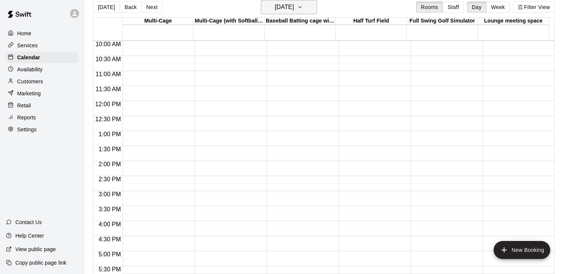
click at [294, 9] on h6 "[DATE]" at bounding box center [284, 7] width 19 height 10
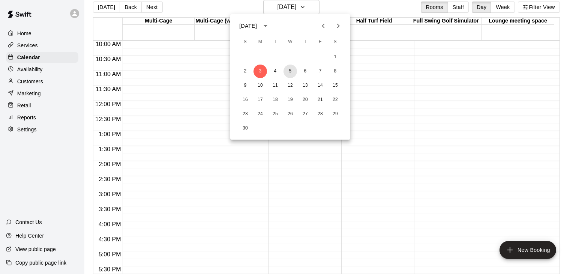
drag, startPoint x: 291, startPoint y: 71, endPoint x: 297, endPoint y: 81, distance: 11.6
click at [291, 73] on button "5" at bounding box center [289, 70] width 13 height 13
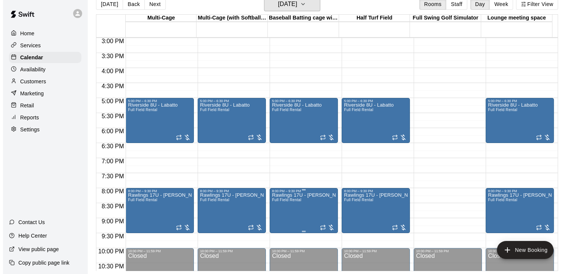
scroll to position [412, 0]
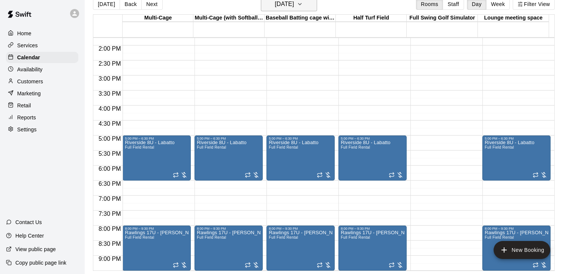
click at [303, 4] on icon "button" at bounding box center [300, 4] width 6 height 9
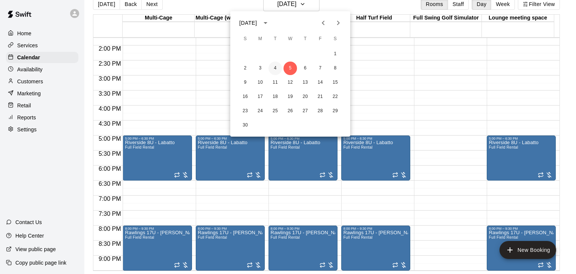
click at [275, 67] on button "4" at bounding box center [274, 67] width 13 height 13
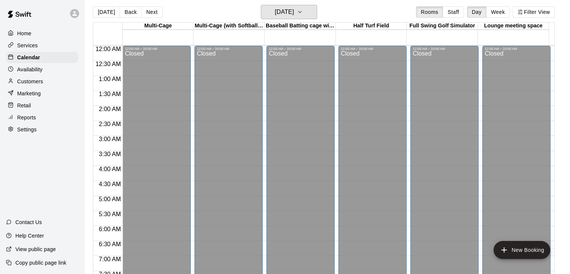
scroll to position [0, 0]
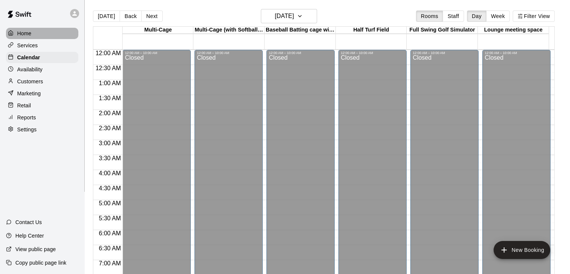
click at [25, 29] on div "Home" at bounding box center [42, 33] width 72 height 11
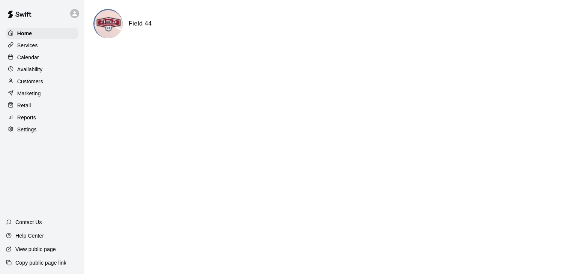
click at [39, 63] on div "Calendar" at bounding box center [42, 57] width 72 height 11
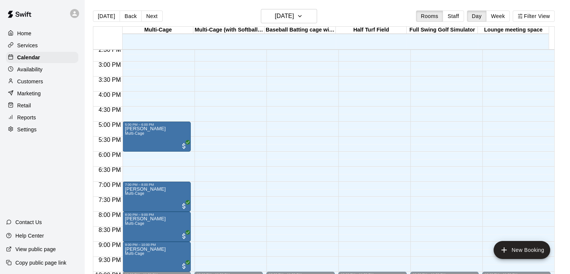
scroll to position [487, 0]
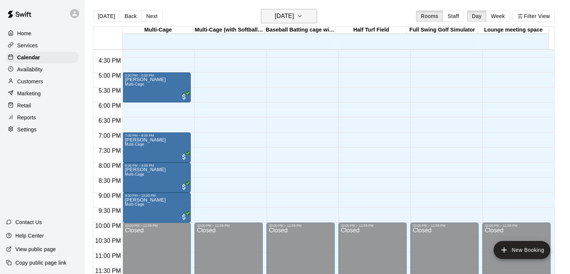
click at [300, 21] on button "[DATE]" at bounding box center [289, 16] width 56 height 14
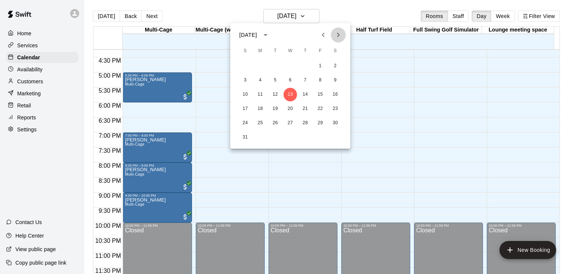
click at [340, 36] on icon "Next month" at bounding box center [338, 34] width 9 height 9
click at [276, 67] on button "2" at bounding box center [274, 65] width 13 height 13
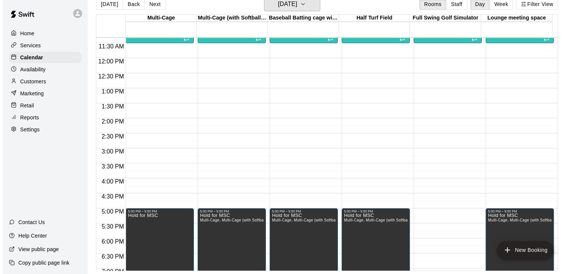
scroll to position [337, 0]
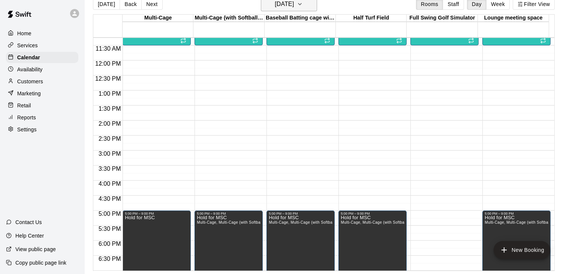
click at [303, 6] on icon "button" at bounding box center [300, 4] width 6 height 9
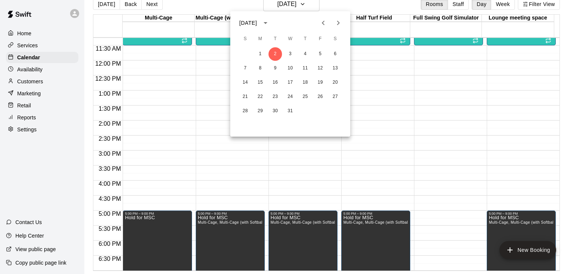
click at [337, 25] on icon "Next month" at bounding box center [338, 22] width 9 height 9
click at [278, 83] on button "13" at bounding box center [274, 82] width 13 height 13
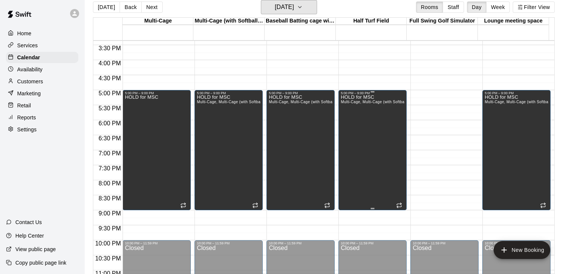
scroll to position [412, 0]
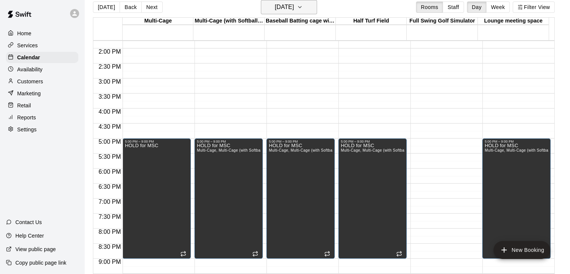
click at [280, 10] on h6 "[DATE]" at bounding box center [284, 7] width 19 height 10
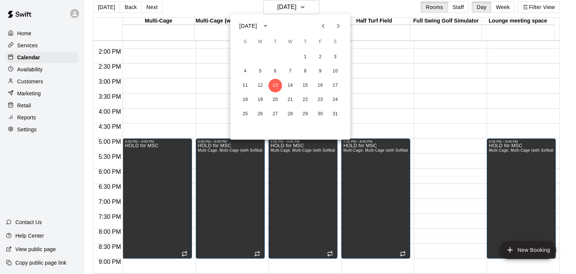
click at [427, 95] on div at bounding box center [288, 137] width 576 height 274
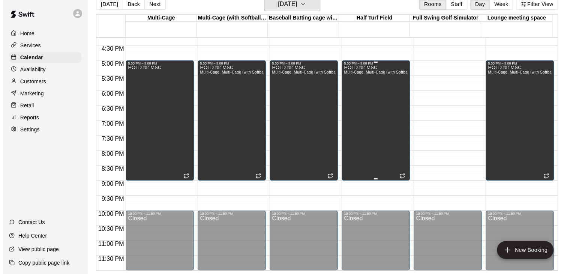
scroll to position [300, 0]
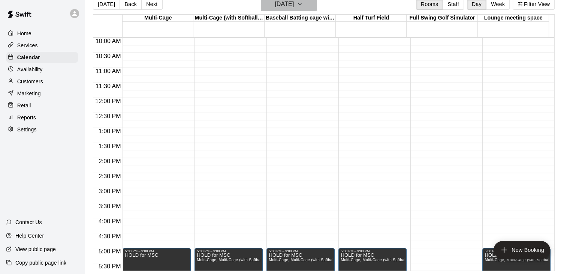
click at [301, 4] on icon "button" at bounding box center [299, 3] width 3 height 1
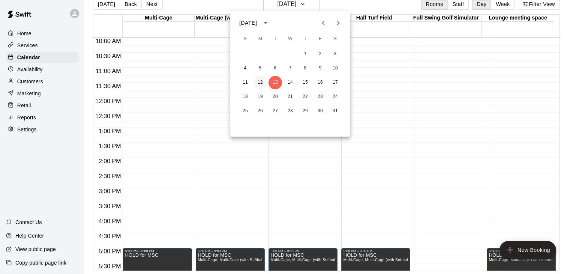
click at [259, 81] on button "12" at bounding box center [259, 82] width 13 height 13
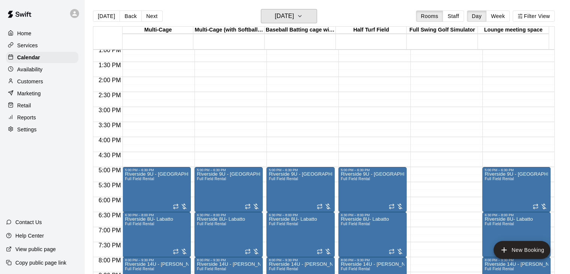
scroll to position [337, 0]
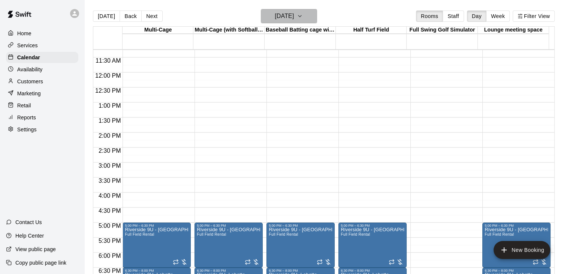
click at [285, 21] on h6 "[DATE]" at bounding box center [284, 16] width 19 height 10
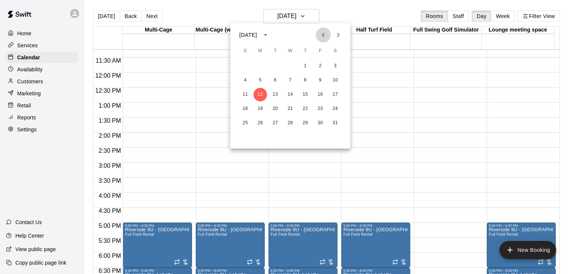
click at [324, 38] on icon "Previous month" at bounding box center [323, 34] width 9 height 9
click at [274, 82] on button "4" at bounding box center [274, 79] width 13 height 13
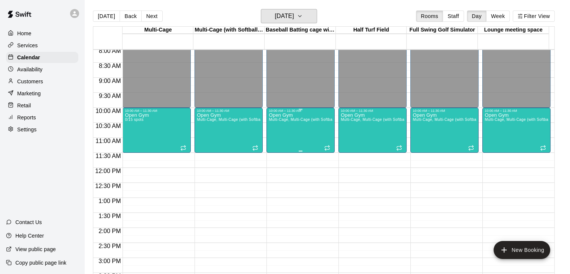
scroll to position [225, 0]
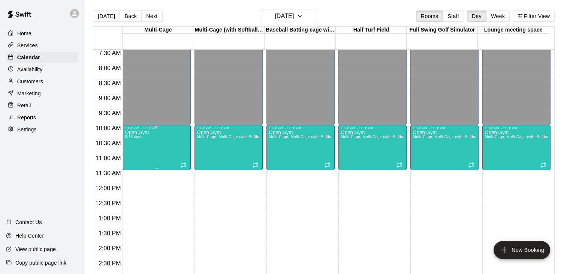
click at [158, 134] on div "Open Gym 0/15 spots" at bounding box center [157, 267] width 64 height 274
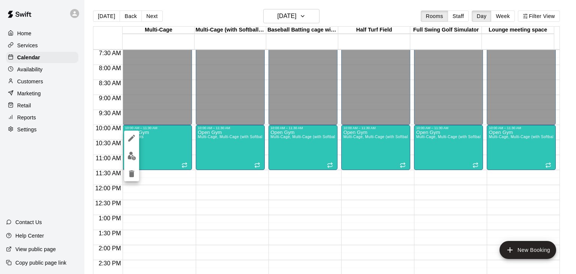
click at [259, 201] on div at bounding box center [288, 137] width 576 height 274
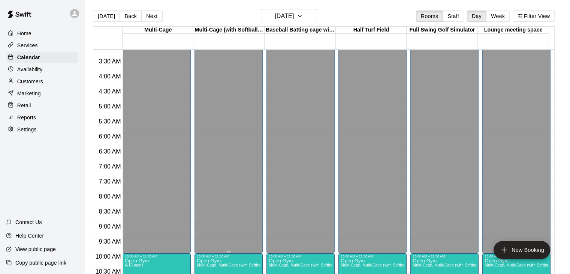
scroll to position [0, 0]
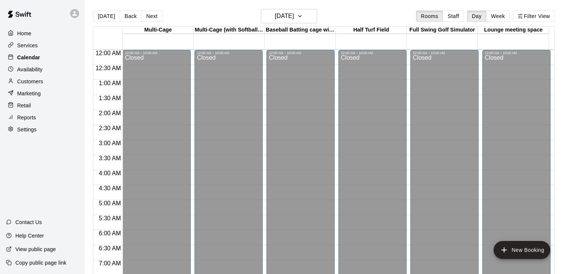
click at [40, 58] on div "Calendar" at bounding box center [42, 57] width 72 height 11
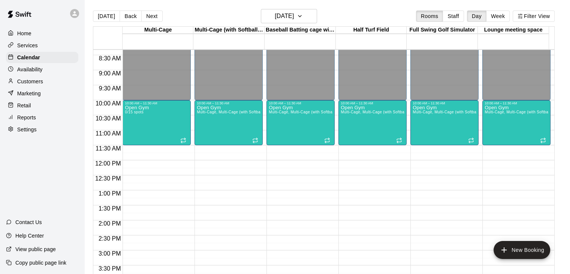
scroll to position [262, 0]
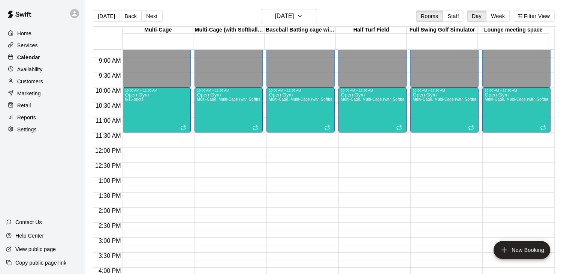
click at [39, 58] on p "Calendar" at bounding box center [28, 57] width 23 height 7
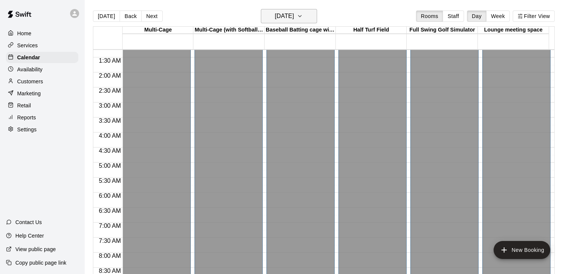
click at [294, 15] on h6 "[DATE]" at bounding box center [284, 16] width 19 height 10
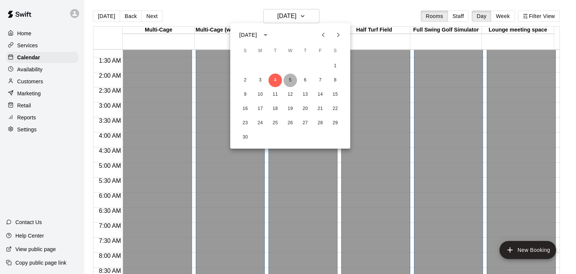
click at [289, 78] on button "5" at bounding box center [289, 79] width 13 height 13
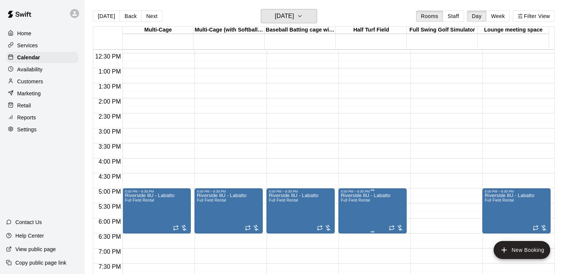
scroll to position [487, 0]
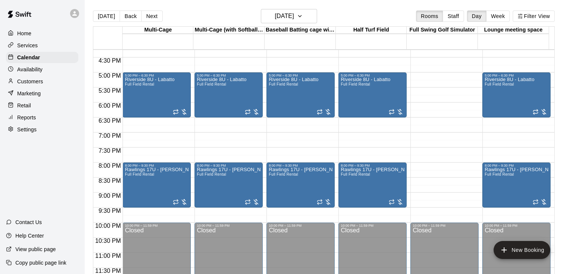
click at [33, 85] on p "Customers" at bounding box center [30, 81] width 26 height 7
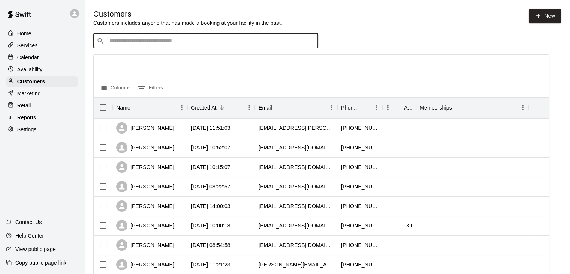
click at [196, 44] on input "Search customers by name or email" at bounding box center [211, 40] width 208 height 7
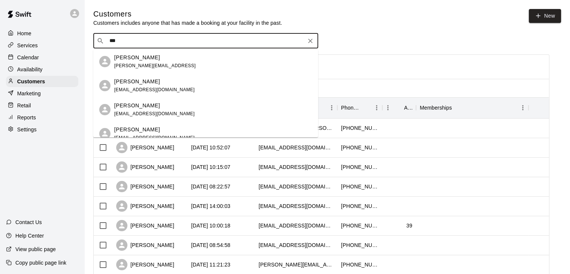
type input "****"
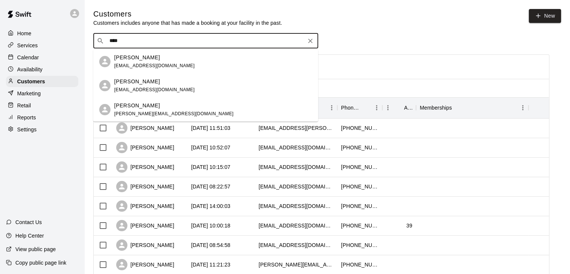
click at [180, 70] on div "[PERSON_NAME] [EMAIL_ADDRESS][DOMAIN_NAME]" at bounding box center [205, 61] width 225 height 24
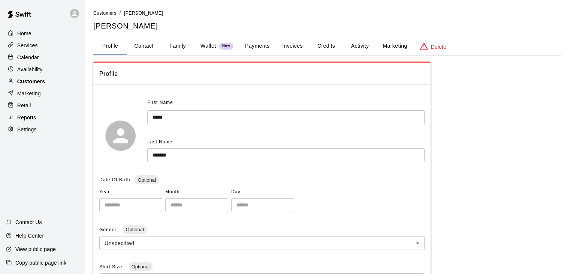
click at [32, 85] on p "Customers" at bounding box center [31, 81] width 28 height 7
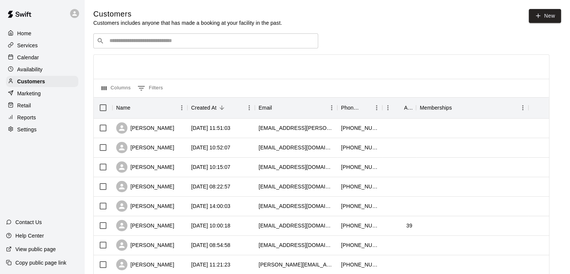
click at [145, 39] on input "Search customers by name or email" at bounding box center [211, 40] width 208 height 7
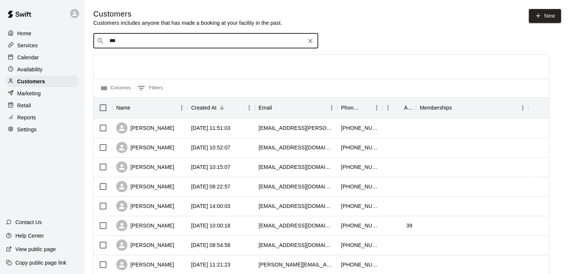
type input "****"
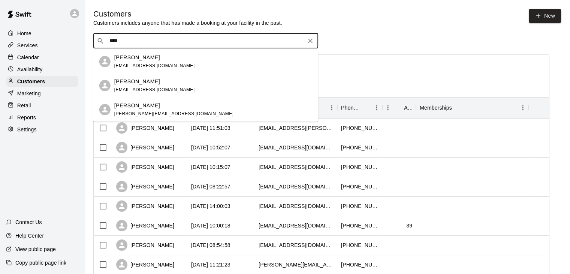
click at [153, 86] on div "[PERSON_NAME] [EMAIL_ADDRESS][DOMAIN_NAME]" at bounding box center [154, 86] width 81 height 16
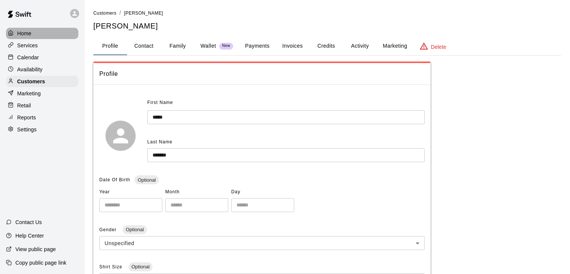
click at [28, 33] on p "Home" at bounding box center [24, 33] width 14 height 7
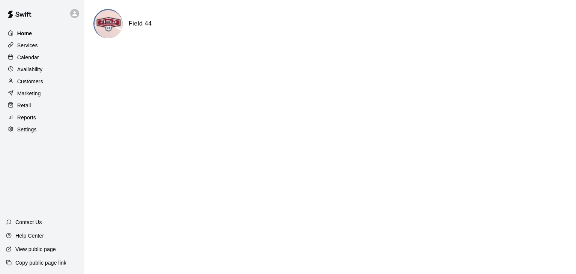
click at [12, 34] on icon at bounding box center [11, 32] width 4 height 5
click at [38, 58] on p "Calendar" at bounding box center [28, 57] width 22 height 7
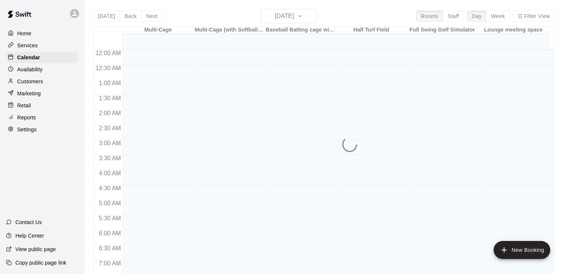
scroll to position [429, 0]
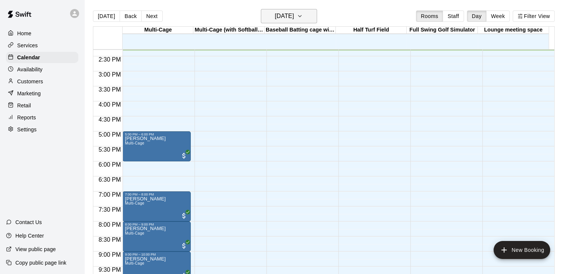
click at [303, 16] on icon "button" at bounding box center [300, 16] width 6 height 9
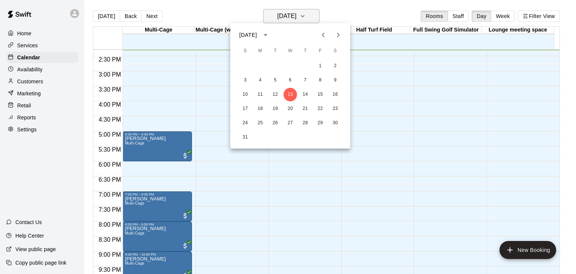
click at [319, 16] on div at bounding box center [288, 137] width 576 height 274
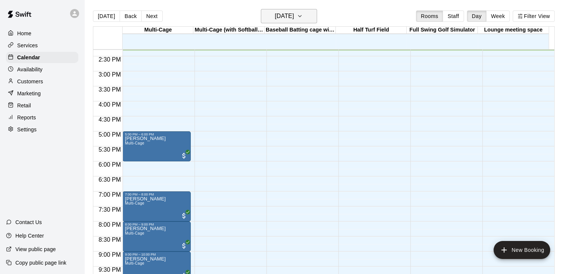
click at [303, 14] on icon "button" at bounding box center [300, 16] width 6 height 9
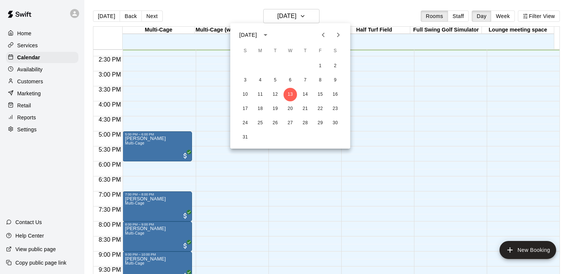
click at [339, 36] on icon "Next month" at bounding box center [338, 34] width 9 height 9
click at [340, 39] on icon "Next month" at bounding box center [338, 34] width 9 height 9
click at [220, 84] on div at bounding box center [288, 137] width 576 height 274
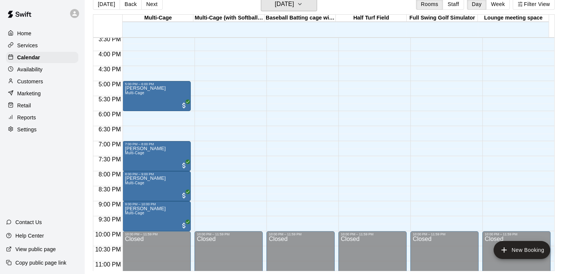
scroll to position [450, 0]
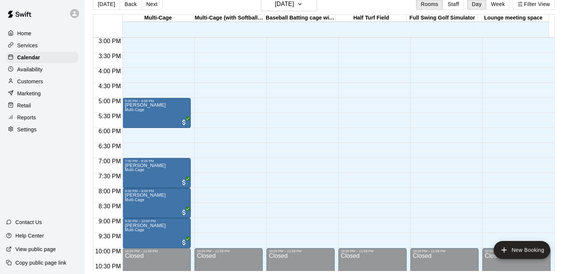
click at [18, 31] on p "Home" at bounding box center [24, 33] width 14 height 7
